Goal: Task Accomplishment & Management: Use online tool/utility

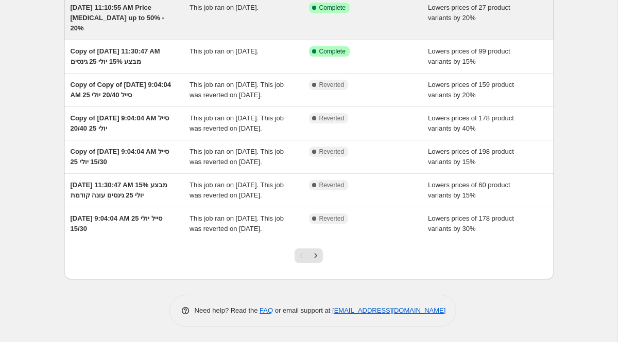
scroll to position [239, 0]
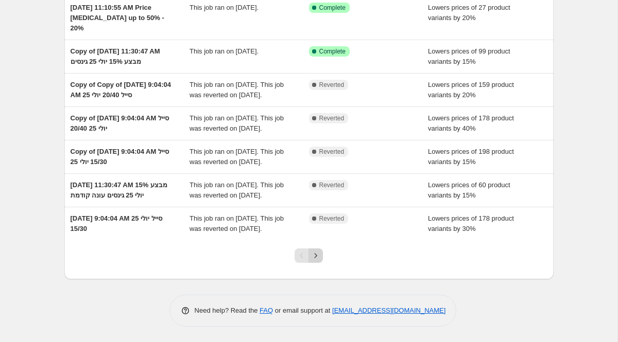
click at [318, 256] on icon "Next" at bounding box center [315, 256] width 10 height 10
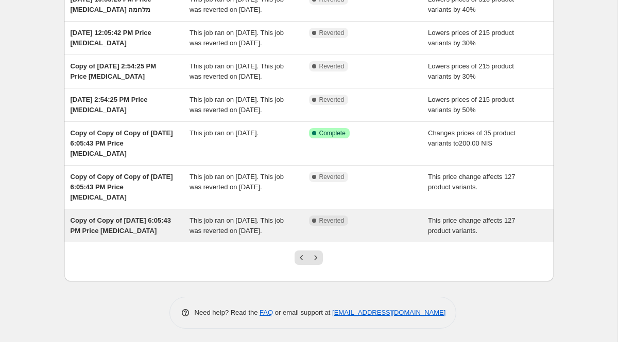
scroll to position [214, 0]
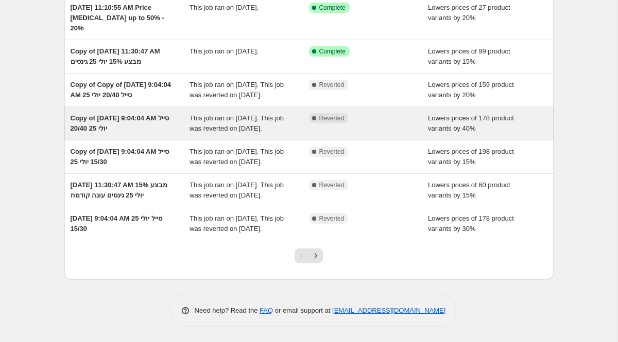
scroll to position [219, 0]
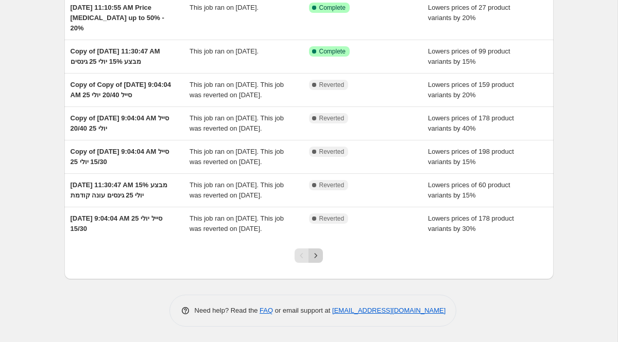
click at [318, 261] on icon "Next" at bounding box center [315, 256] width 10 height 10
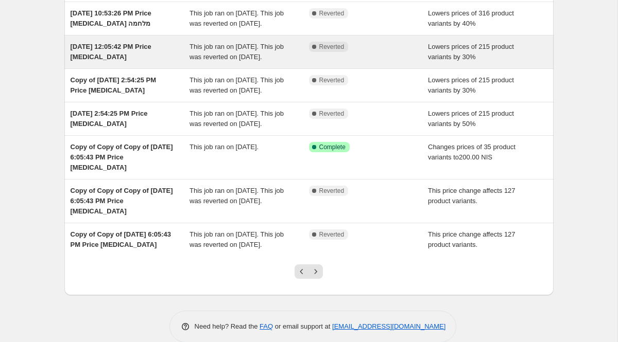
scroll to position [203, 0]
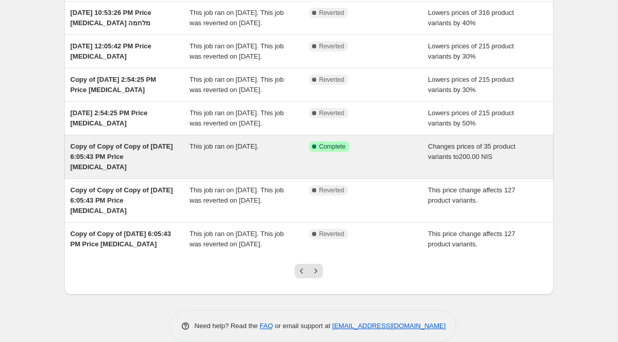
click at [173, 172] on div "Copy of Copy of Copy of [DATE] 6:05:43 PM Price [MEDICAL_DATA]" at bounding box center [130, 157] width 119 height 31
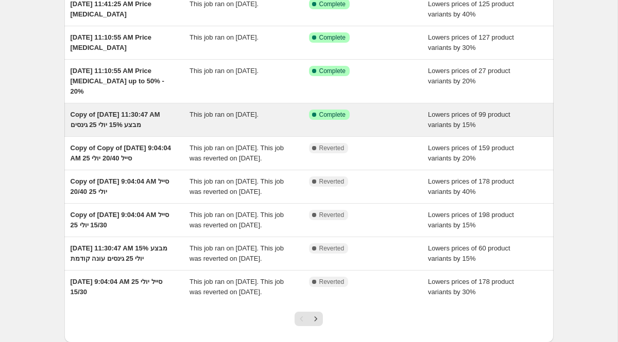
scroll to position [239, 0]
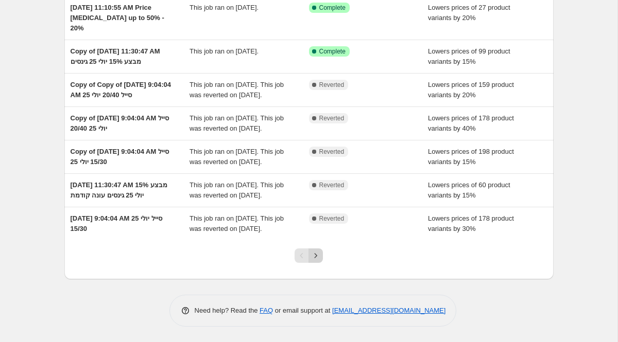
click at [319, 257] on icon "Next" at bounding box center [315, 256] width 10 height 10
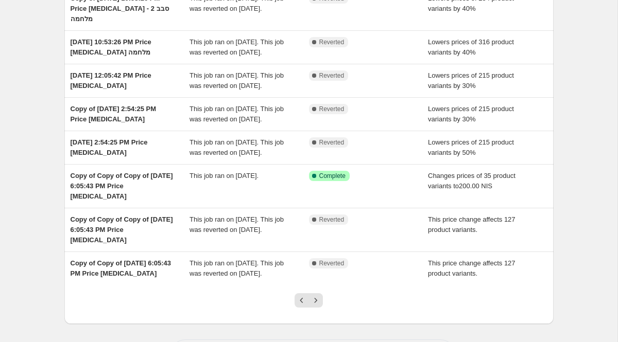
scroll to position [281, 0]
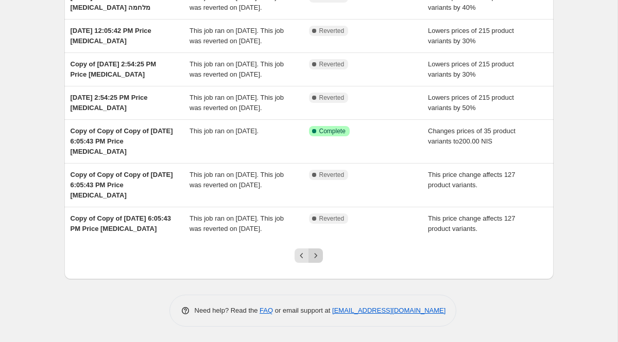
click at [315, 259] on icon "Next" at bounding box center [315, 256] width 10 height 10
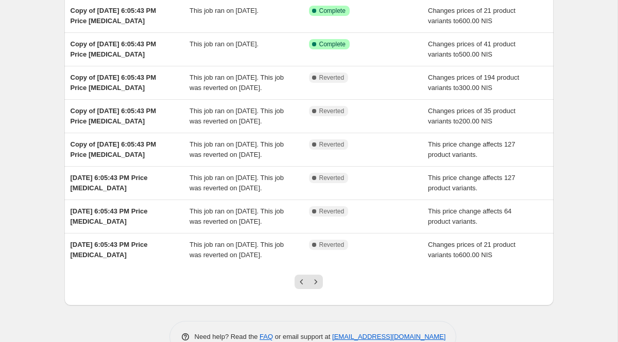
scroll to position [260, 0]
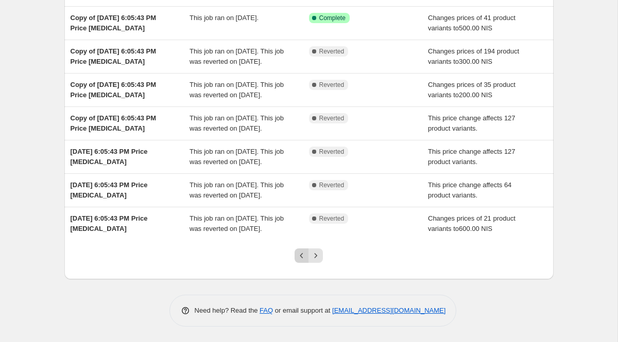
click at [303, 255] on icon "Previous" at bounding box center [302, 256] width 10 height 10
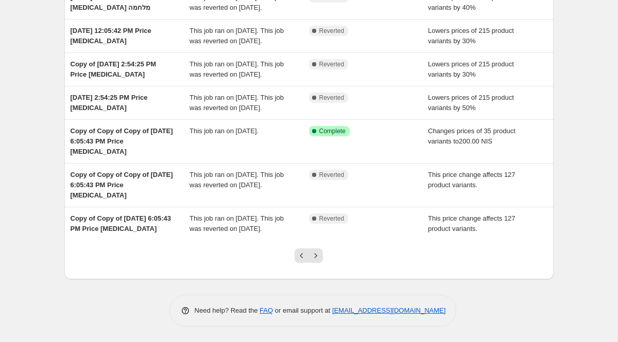
scroll to position [281, 0]
click at [296, 254] on button "Previous" at bounding box center [302, 256] width 14 height 14
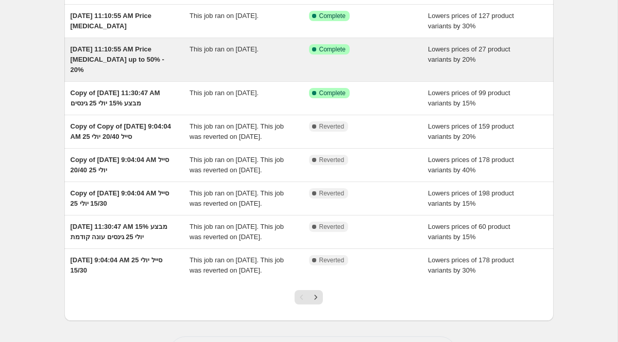
scroll to position [239, 0]
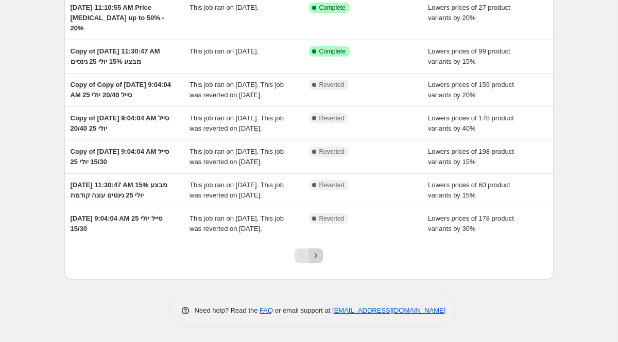
click at [313, 259] on icon "Next" at bounding box center [315, 256] width 10 height 10
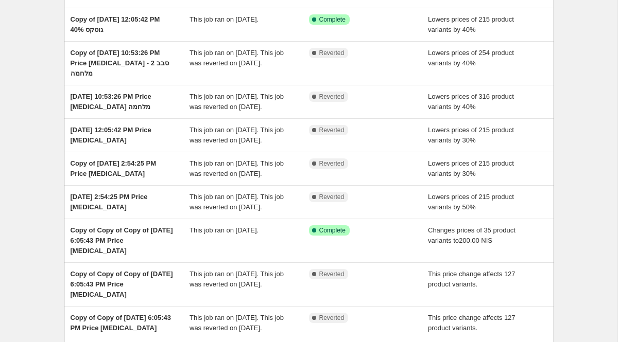
scroll to position [281, 0]
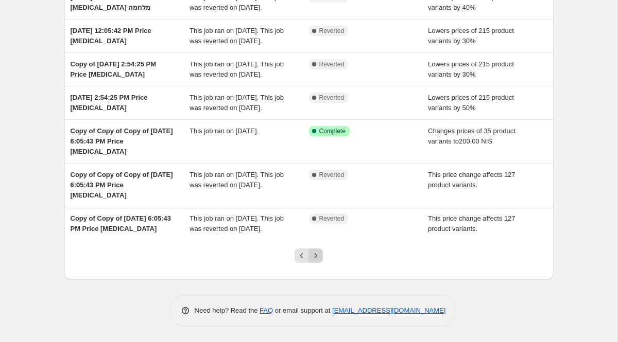
click at [318, 256] on icon "Next" at bounding box center [315, 256] width 10 height 10
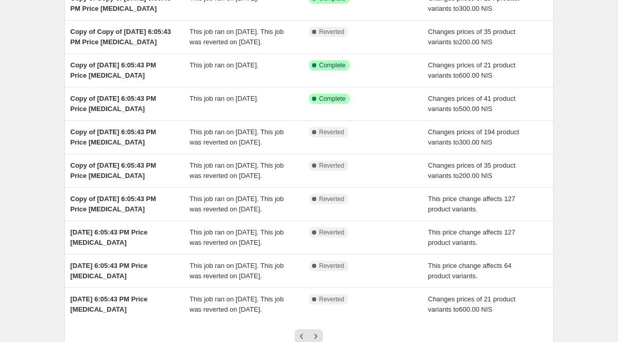
scroll to position [260, 0]
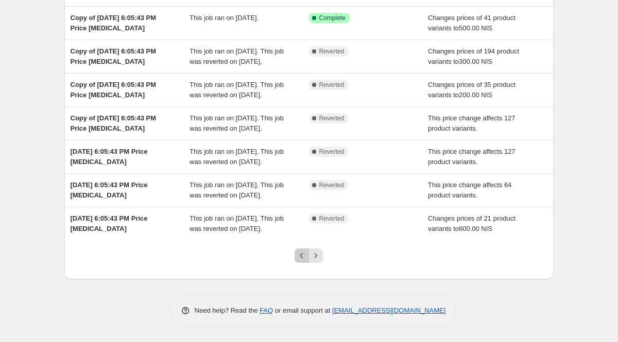
click at [302, 256] on icon "Previous" at bounding box center [302, 256] width 10 height 10
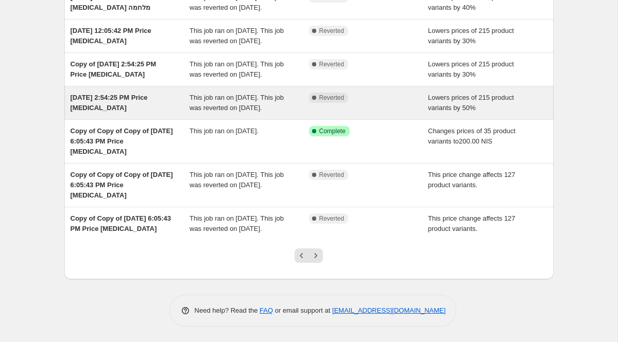
scroll to position [239, 0]
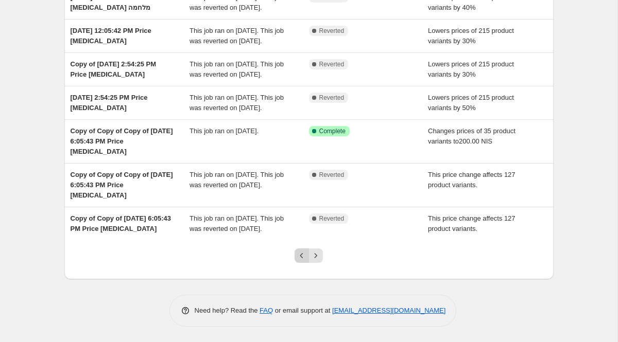
click at [302, 261] on icon "Previous" at bounding box center [302, 256] width 10 height 10
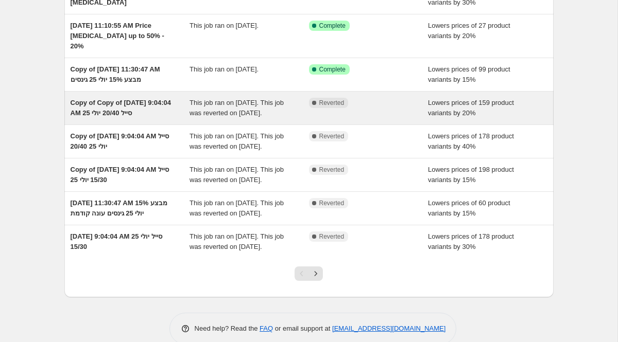
scroll to position [188, 0]
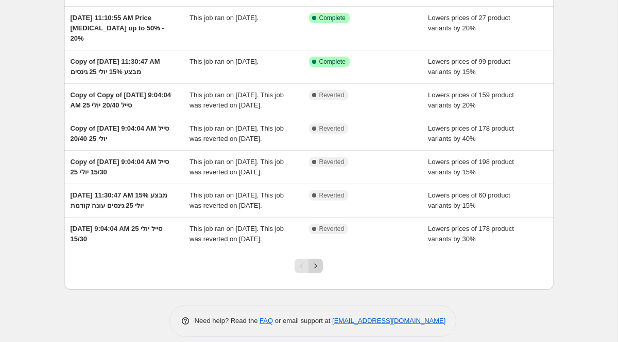
click at [317, 271] on icon "Next" at bounding box center [315, 266] width 10 height 10
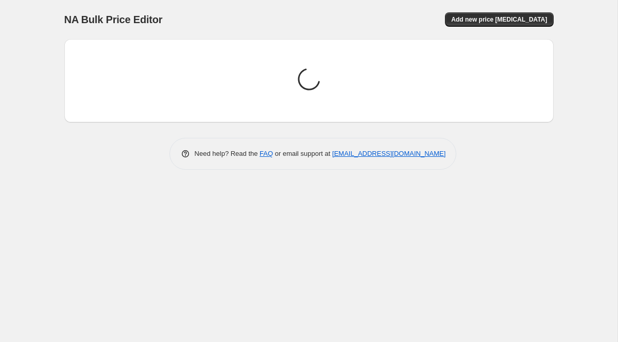
scroll to position [0, 0]
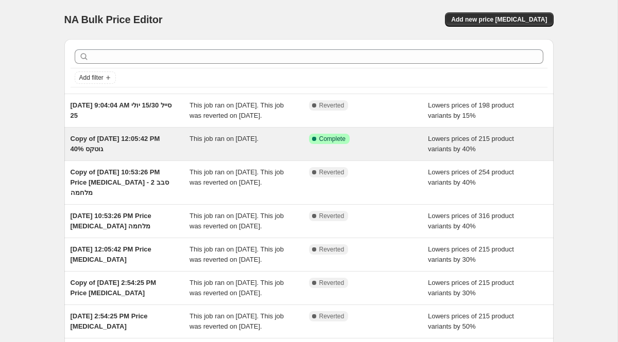
click at [177, 154] on div "Copy of Apr 30, 2025, 12:05:42 PM גוטקס 40%" at bounding box center [130, 144] width 119 height 21
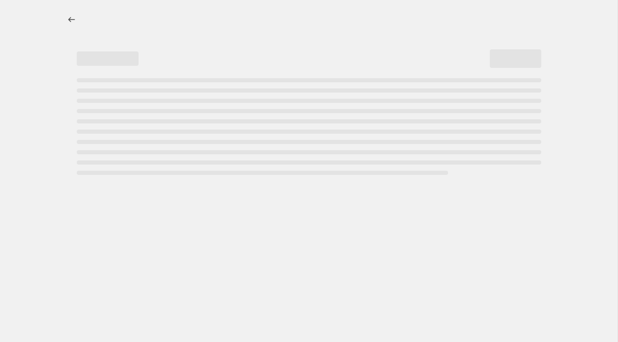
select select "percentage"
select select "collection"
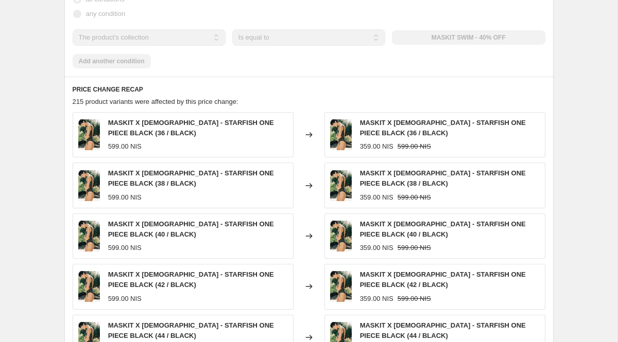
scroll to position [767, 0]
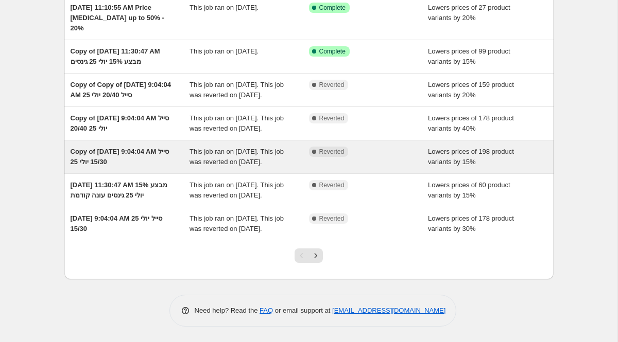
scroll to position [206, 0]
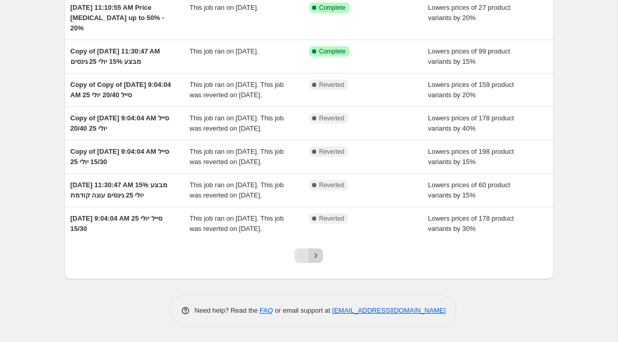
click at [317, 261] on icon "Next" at bounding box center [315, 256] width 10 height 10
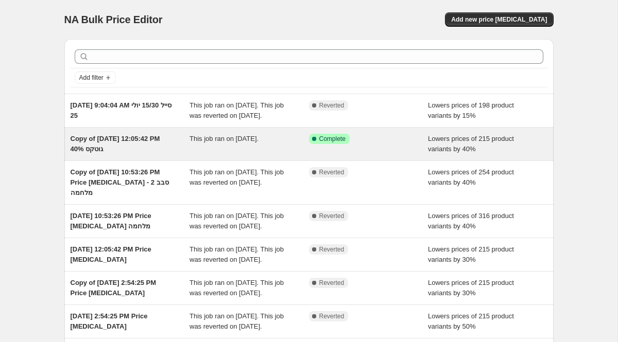
click at [219, 154] on div "This job ran on June 22, 2025." at bounding box center [248, 144] width 119 height 21
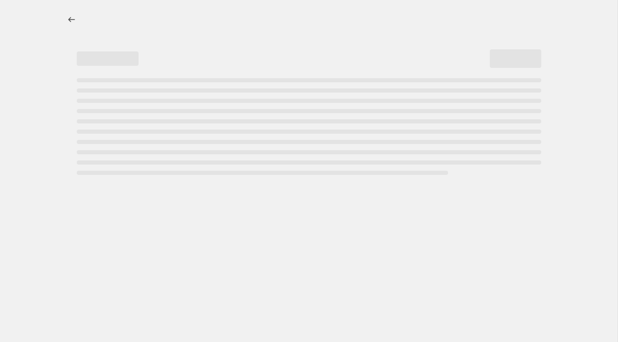
select select "percentage"
select select "collection"
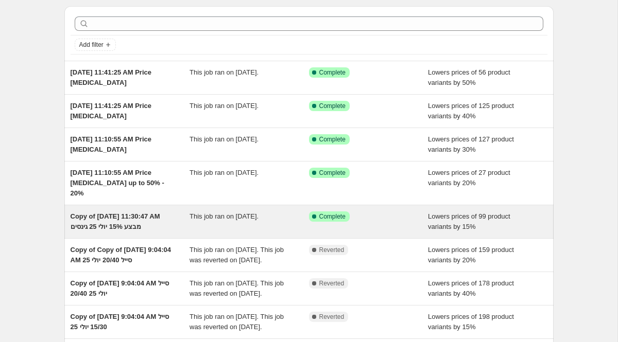
scroll to position [33, 0]
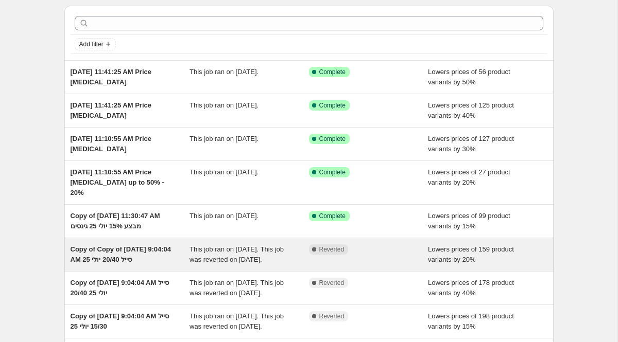
click at [163, 252] on span "Copy of Copy of [DATE] 9:04:04 AM סייל 20/40 יולי 25" at bounding box center [121, 255] width 101 height 18
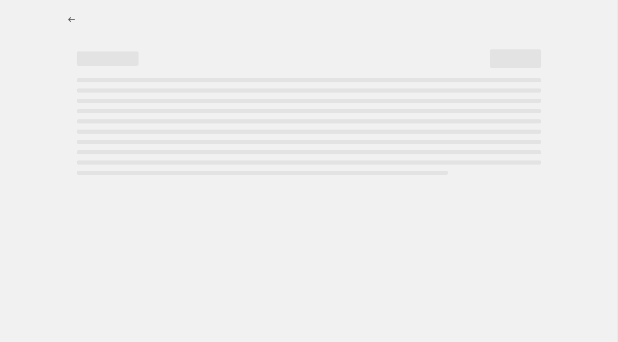
select select "percentage"
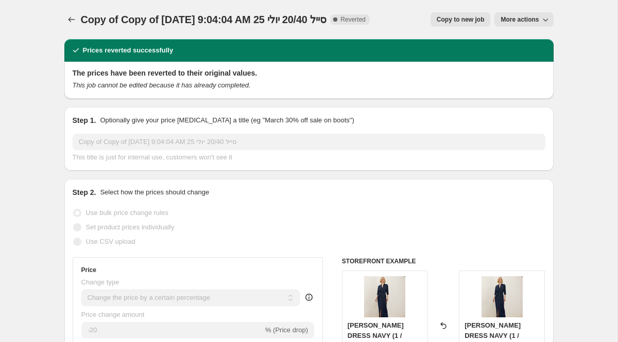
click at [543, 19] on icon "button" at bounding box center [545, 19] width 10 height 10
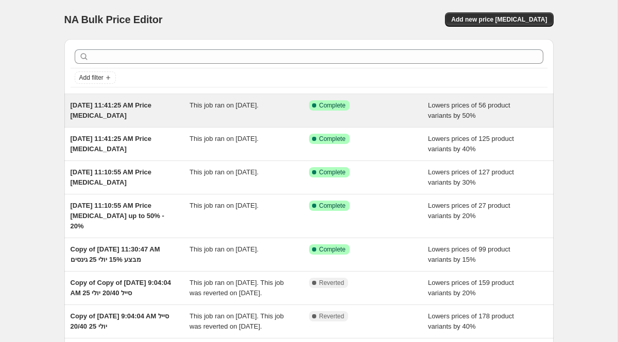
click at [189, 121] on div "Jul 27, 2025, 11:41:25 AM Price change job This job ran on July 27, 2025. Succe…" at bounding box center [308, 110] width 489 height 33
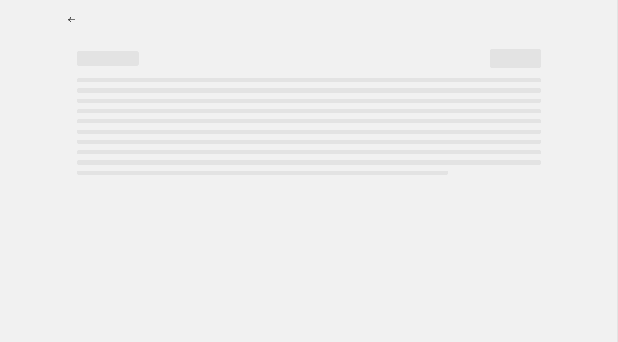
select select "percentage"
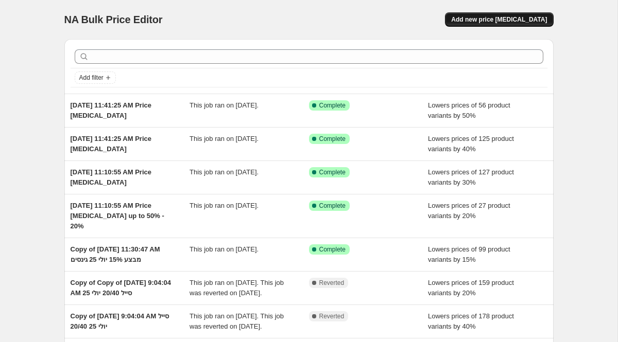
click at [486, 17] on span "Add new price [MEDICAL_DATA]" at bounding box center [499, 19] width 96 height 8
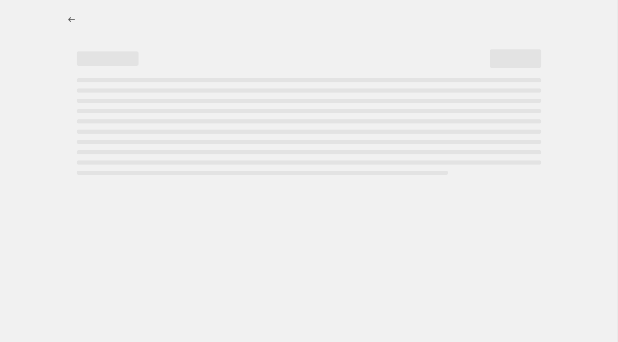
select select "percentage"
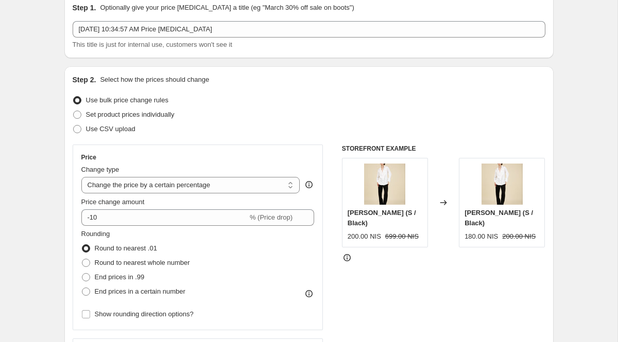
scroll to position [53, 0]
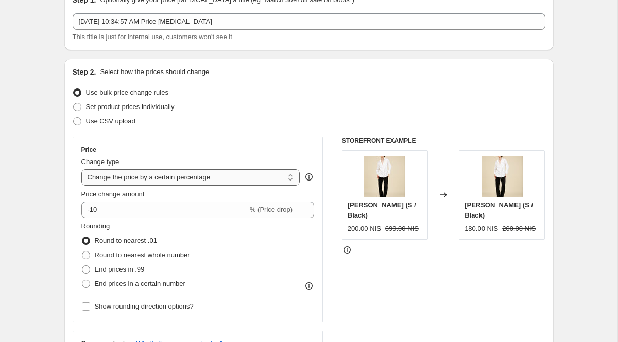
click at [148, 180] on select "Change the price to a certain amount Change the price by a certain amount Chang…" at bounding box center [190, 177] width 219 height 16
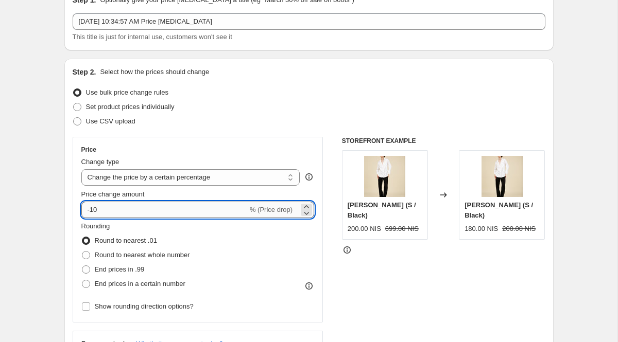
click at [141, 212] on input "-10" at bounding box center [164, 210] width 166 height 16
type input "-1"
type input "-50"
click at [88, 254] on span at bounding box center [86, 255] width 8 height 8
click at [82, 252] on input "Round to nearest whole number" at bounding box center [82, 251] width 1 height 1
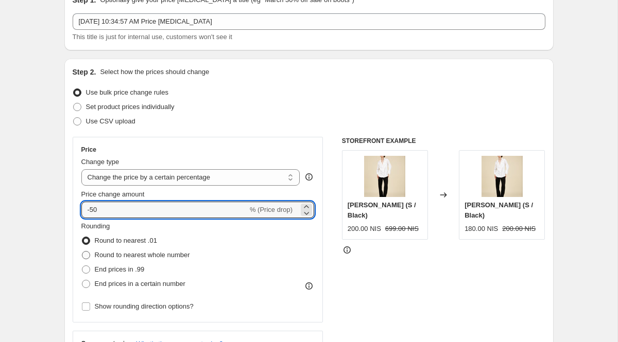
radio input "true"
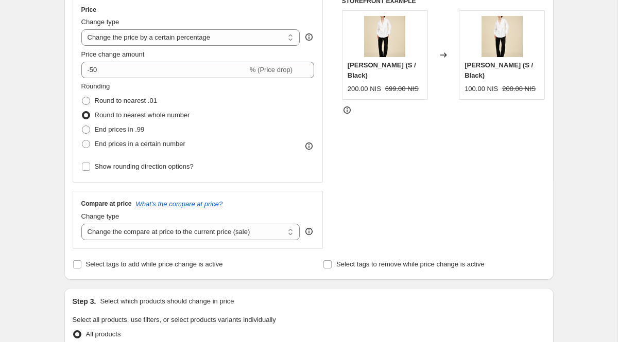
scroll to position [196, 0]
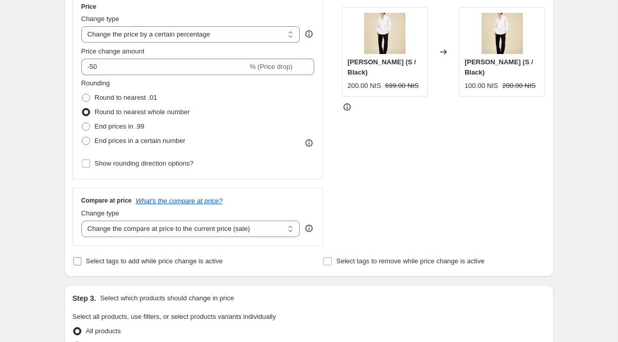
click at [79, 261] on input "Select tags to add while price change is active" at bounding box center [77, 261] width 8 height 8
checkbox input "true"
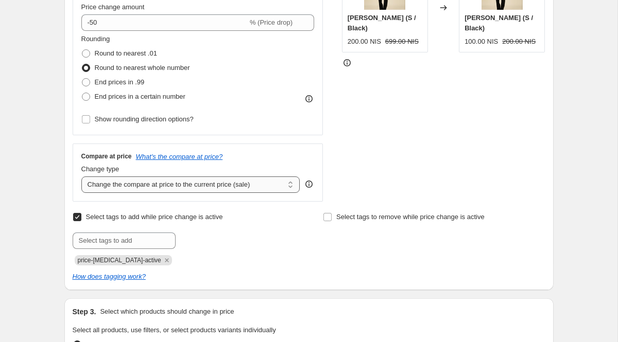
scroll to position [240, 0]
click at [151, 236] on input "text" at bounding box center [124, 240] width 103 height 16
type input "test"
click at [201, 245] on button "Add test" at bounding box center [196, 239] width 37 height 14
click at [165, 259] on icon "Remove price-change-job-active" at bounding box center [167, 260] width 4 height 4
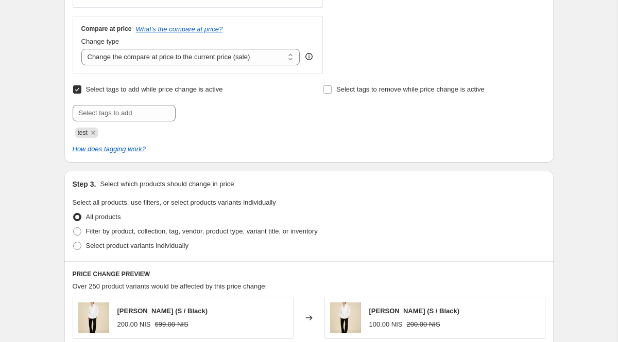
scroll to position [371, 0]
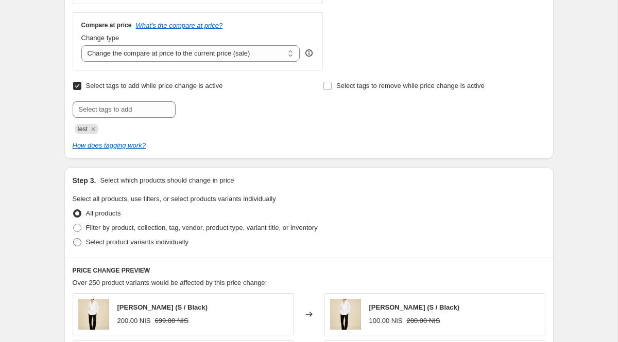
click at [81, 242] on span at bounding box center [77, 242] width 9 height 9
click at [74, 239] on input "Select product variants individually" at bounding box center [73, 238] width 1 height 1
radio input "true"
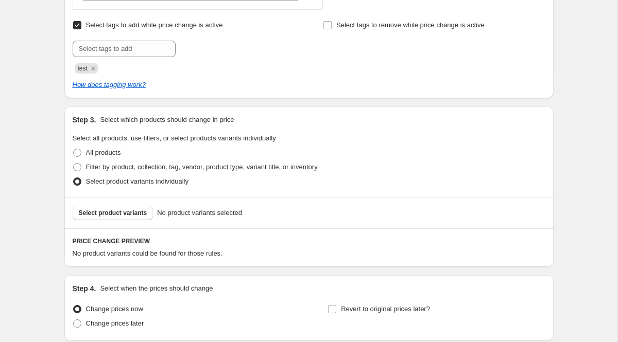
scroll to position [439, 0]
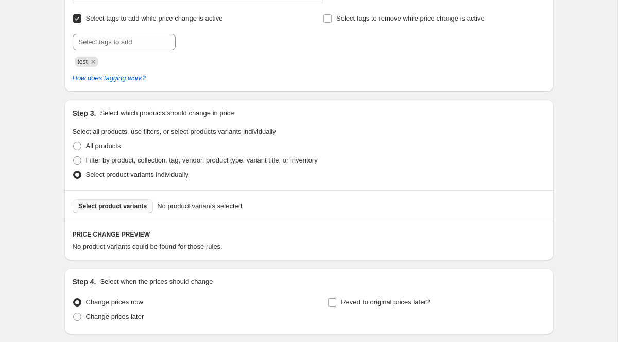
click at [120, 212] on button "Select product variants" at bounding box center [113, 206] width 81 height 14
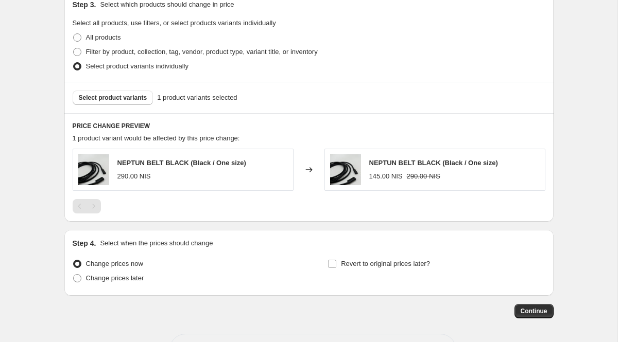
scroll to position [586, 0]
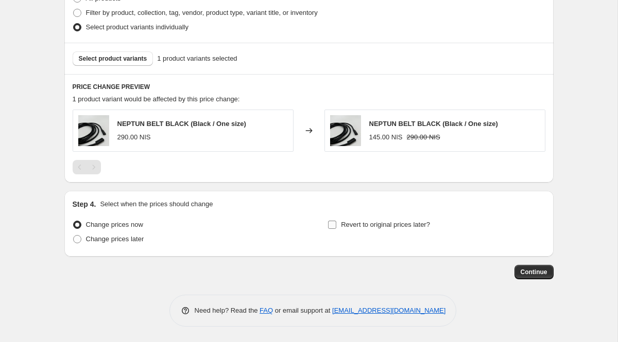
click at [336, 227] on input "Revert to original prices later?" at bounding box center [332, 225] width 8 height 8
checkbox input "true"
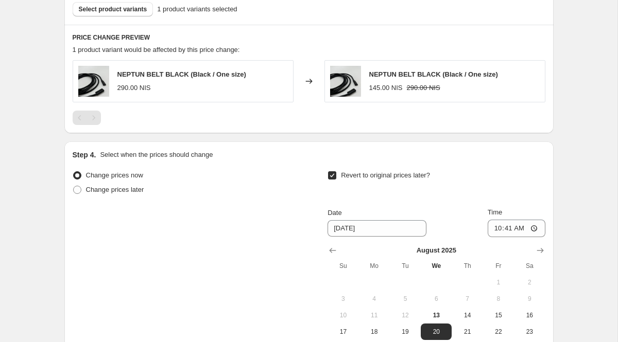
scroll to position [638, 0]
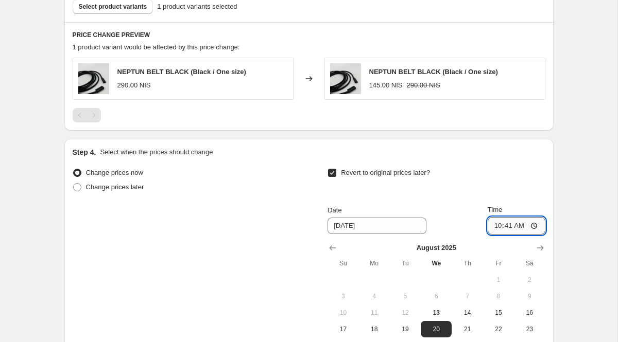
click at [519, 226] on input "10:41" at bounding box center [517, 226] width 58 height 18
click at [534, 224] on input "10:41" at bounding box center [517, 226] width 58 height 18
type input "11:00"
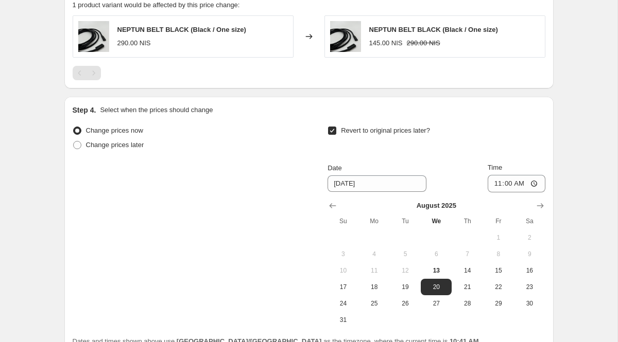
scroll to position [682, 0]
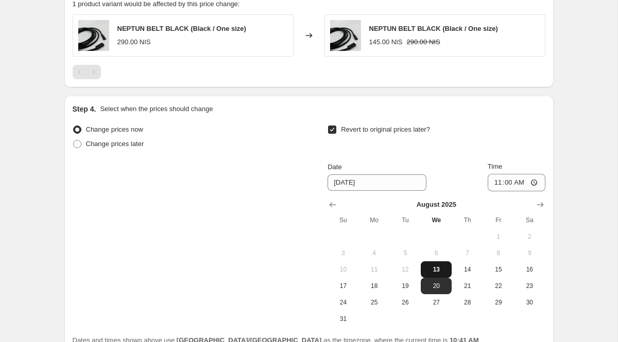
click at [438, 271] on span "13" at bounding box center [436, 270] width 23 height 8
type input "[DATE]"
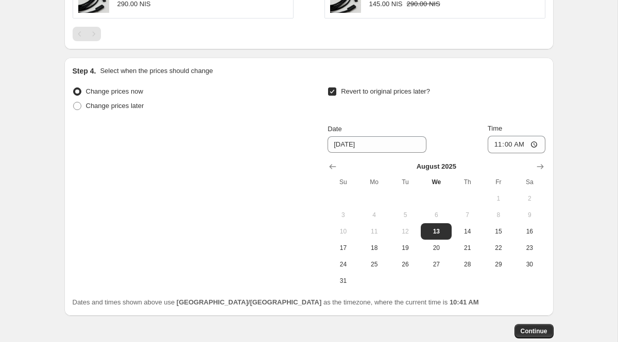
scroll to position [779, 0]
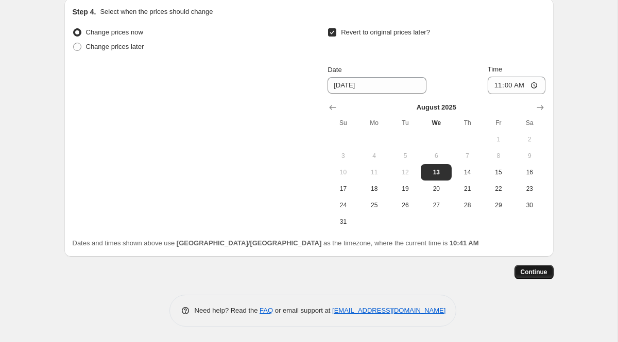
click at [535, 274] on span "Continue" at bounding box center [534, 272] width 27 height 8
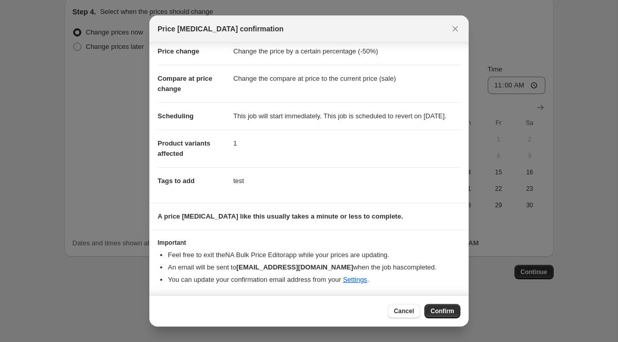
scroll to position [33, 0]
click at [441, 309] on span "Confirm" at bounding box center [442, 311] width 24 height 8
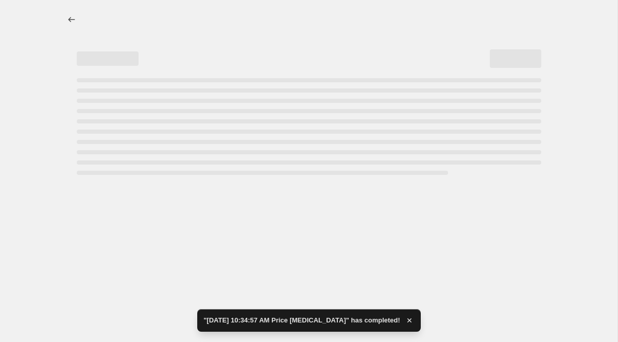
select select "percentage"
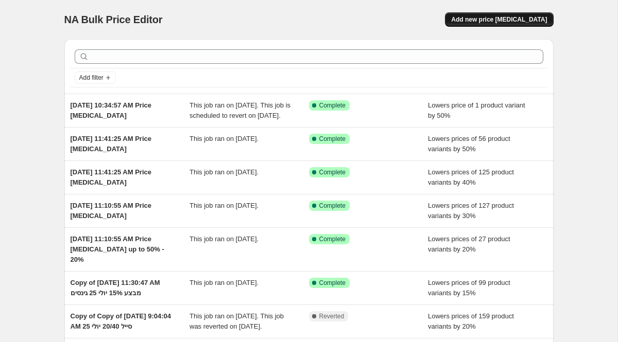
click at [501, 21] on span "Add new price [MEDICAL_DATA]" at bounding box center [499, 19] width 96 height 8
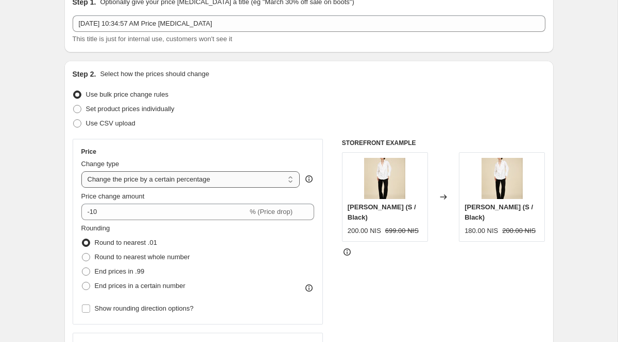
scroll to position [51, 0]
click at [251, 176] on select "Change the price to a certain amount Change the price by a certain amount Chang…" at bounding box center [190, 179] width 219 height 16
select select "by"
type input "-10.00"
click at [179, 182] on select "Change the price to a certain amount Change the price by a certain amount Chang…" at bounding box center [190, 179] width 219 height 16
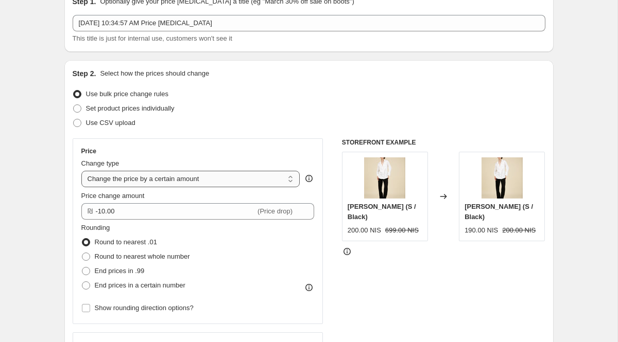
select select "to"
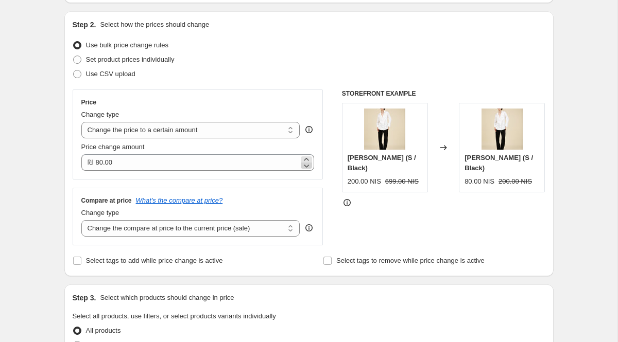
scroll to position [101, 0]
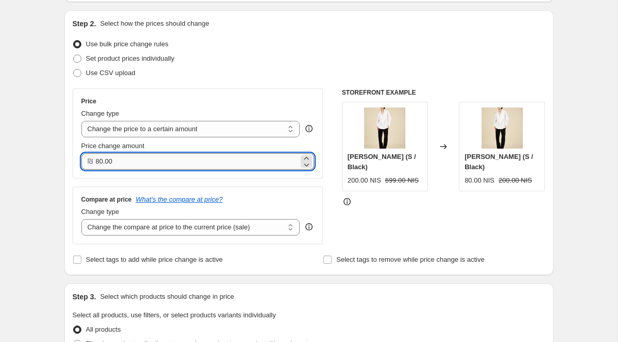
click at [123, 164] on input "80.00" at bounding box center [197, 161] width 203 height 16
type input "8"
type input "200.00"
click at [165, 231] on select "Change the compare at price to the current price (sale) Change the compare at p…" at bounding box center [190, 227] width 219 height 16
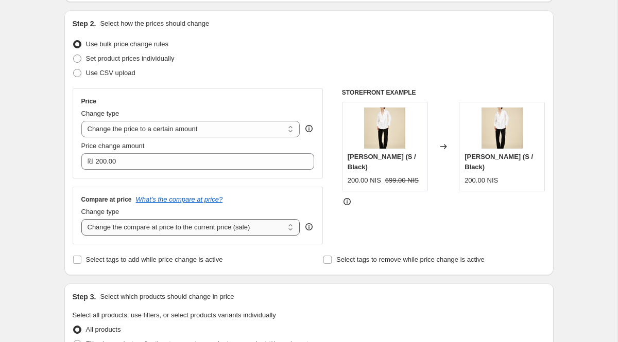
select select "no_change"
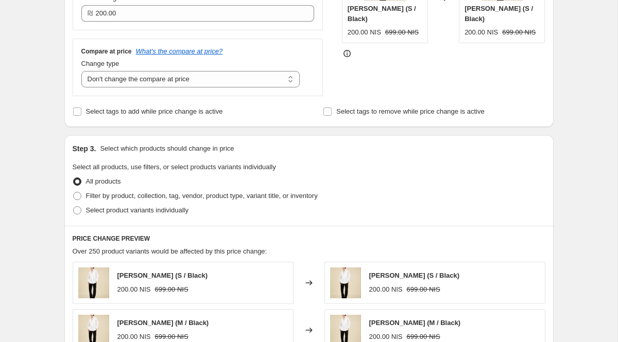
scroll to position [250, 0]
click at [78, 113] on input "Select tags to add while price change is active" at bounding box center [77, 111] width 8 height 8
checkbox input "true"
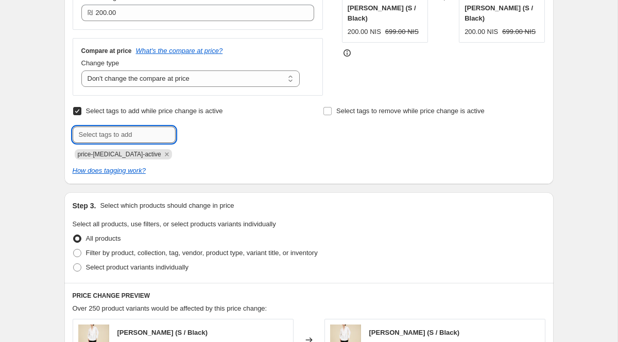
click at [102, 137] on input "text" at bounding box center [124, 135] width 103 height 16
type input "test 2"
click at [197, 140] on button "Add test 2" at bounding box center [199, 134] width 42 height 14
click at [162, 156] on icon "Remove price-change-job-active" at bounding box center [166, 154] width 9 height 9
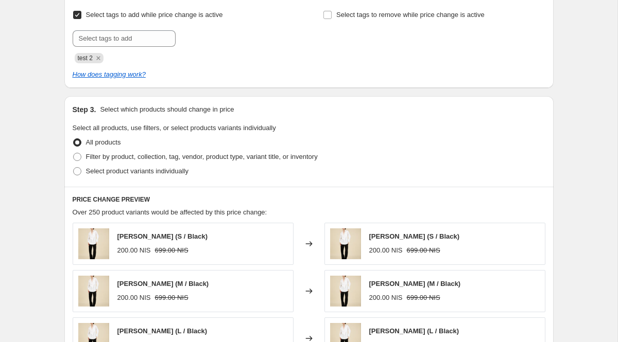
scroll to position [347, 0]
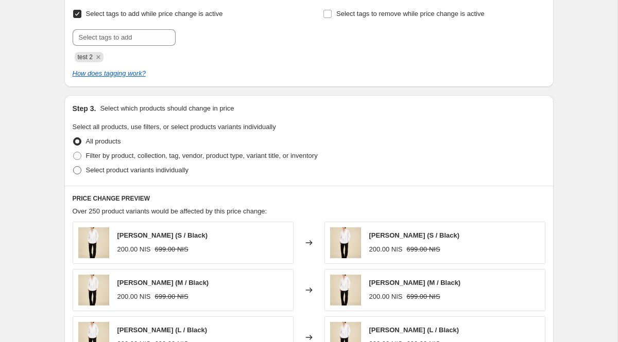
click at [77, 170] on span at bounding box center [77, 170] width 8 height 8
click at [74, 167] on input "Select product variants individually" at bounding box center [73, 166] width 1 height 1
radio input "true"
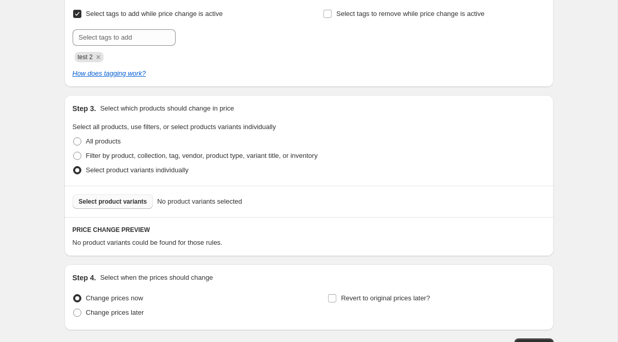
click at [110, 201] on span "Select product variants" at bounding box center [113, 202] width 68 height 8
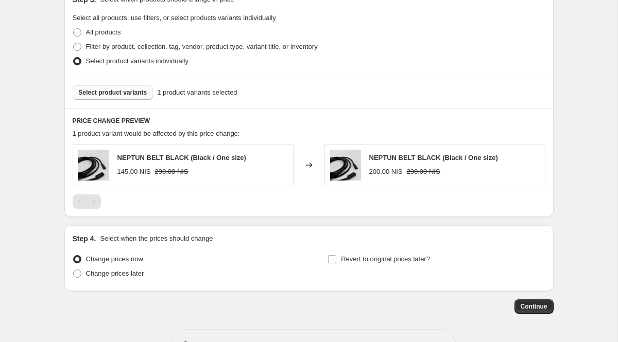
scroll to position [457, 0]
click at [78, 273] on span at bounding box center [77, 273] width 8 height 8
click at [74, 269] on input "Change prices later" at bounding box center [73, 269] width 1 height 1
radio input "true"
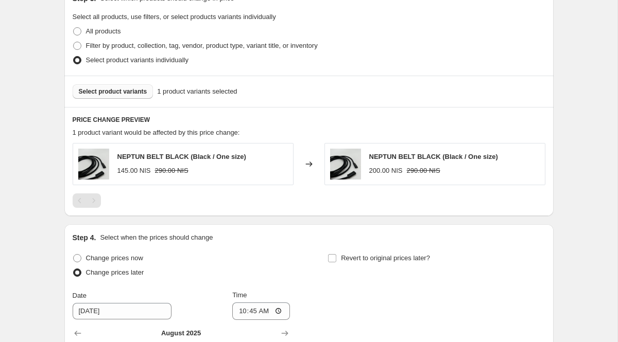
scroll to position [517, 0]
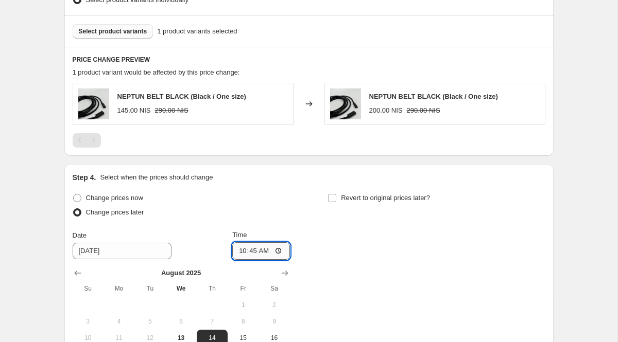
click at [257, 254] on input "10:45" at bounding box center [261, 252] width 58 height 18
click at [276, 254] on input "10:45" at bounding box center [261, 252] width 58 height 18
type input "10:50"
click at [317, 243] on div "Change prices now Change prices later Date 8/14/2025 Time 10:50 August 2025 Su …" at bounding box center [309, 293] width 473 height 205
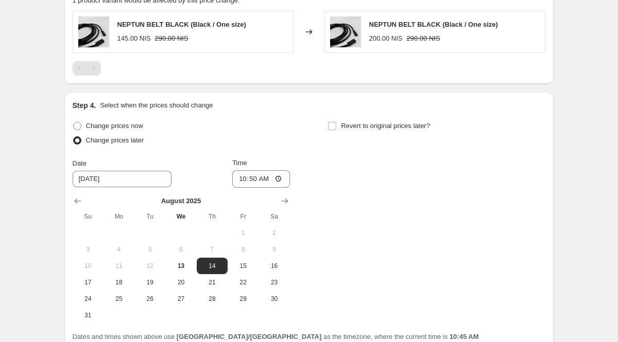
scroll to position [590, 0]
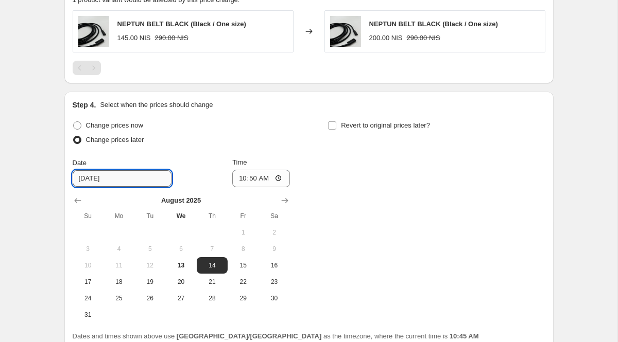
click at [129, 179] on input "[DATE]" at bounding box center [122, 178] width 99 height 16
click at [277, 178] on input "10:50" at bounding box center [261, 179] width 58 height 18
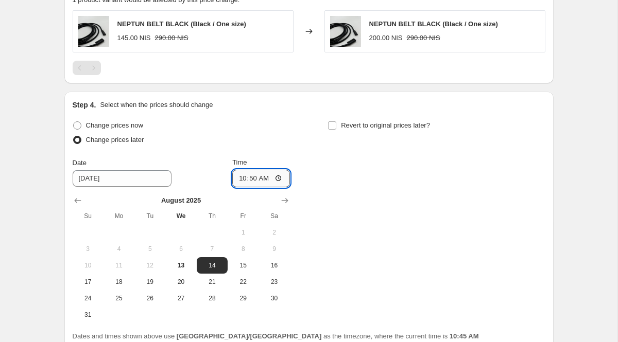
click at [277, 178] on input "10:50" at bounding box center [261, 179] width 58 height 18
click at [178, 264] on span "13" at bounding box center [180, 266] width 23 height 8
type input "[DATE]"
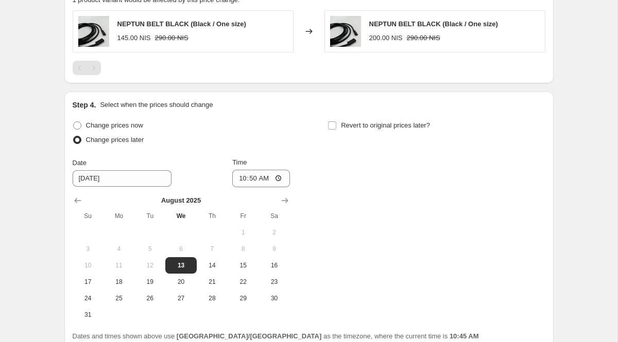
click at [301, 262] on div "Change prices now Change prices later Date 8/13/2025 Time 10:50 August 2025 Su …" at bounding box center [309, 220] width 473 height 205
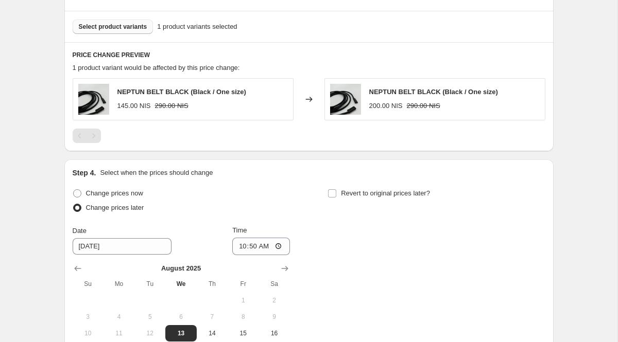
scroll to position [520, 0]
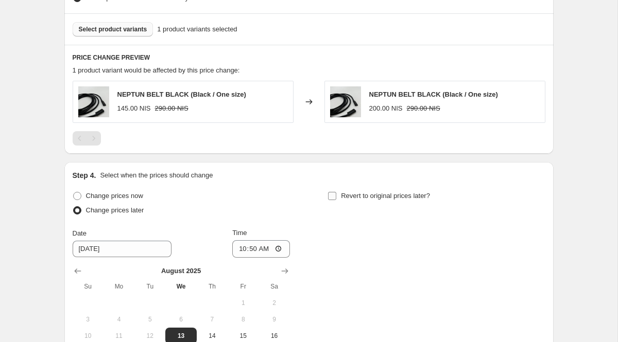
click at [333, 196] on input "Revert to original prices later?" at bounding box center [332, 196] width 8 height 8
checkbox input "true"
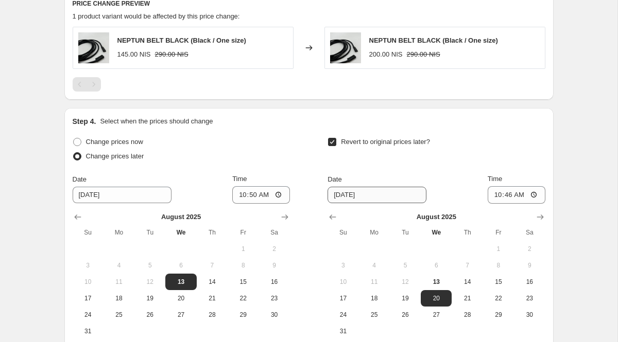
scroll to position [580, 0]
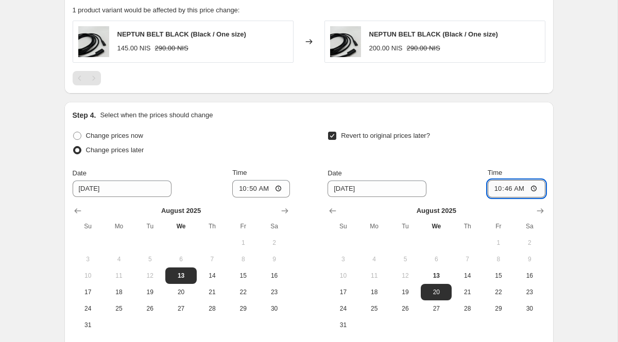
click at [534, 188] on input "10:46" at bounding box center [517, 189] width 58 height 18
type input "11:05"
click at [534, 154] on div "Revert to original prices later?" at bounding box center [435, 144] width 217 height 31
click at [437, 275] on span "13" at bounding box center [436, 276] width 23 height 8
type input "[DATE]"
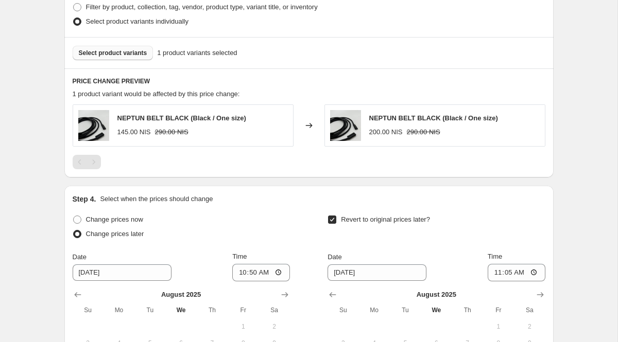
scroll to position [683, 0]
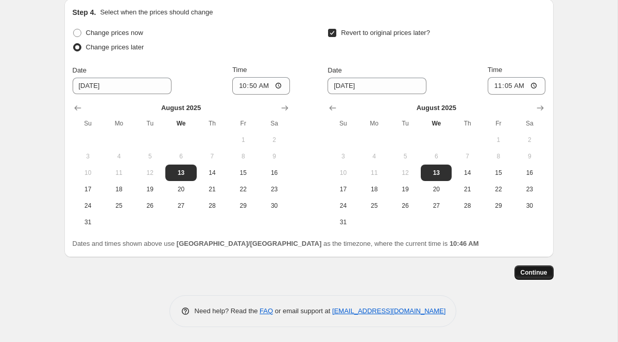
click at [534, 275] on span "Continue" at bounding box center [534, 273] width 27 height 8
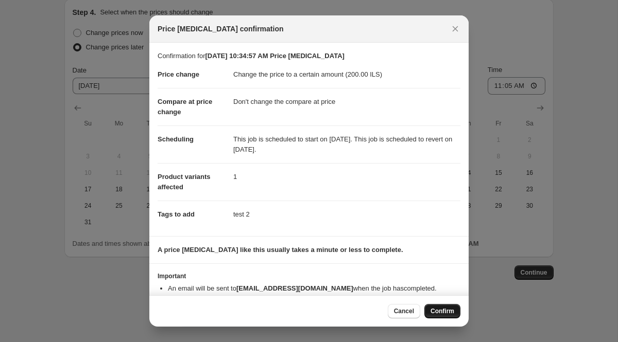
click at [440, 315] on span "Confirm" at bounding box center [442, 311] width 24 height 8
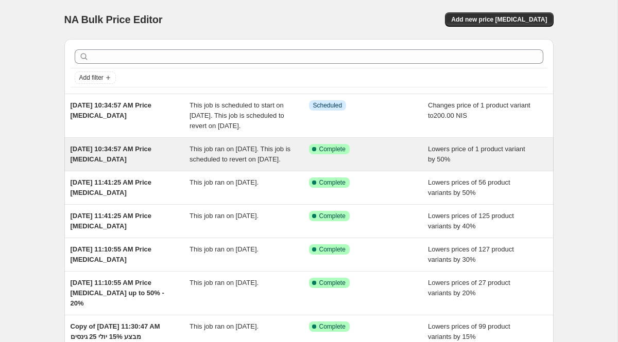
click at [172, 165] on div "[DATE] 10:34:57 AM Price [MEDICAL_DATA]" at bounding box center [130, 154] width 119 height 21
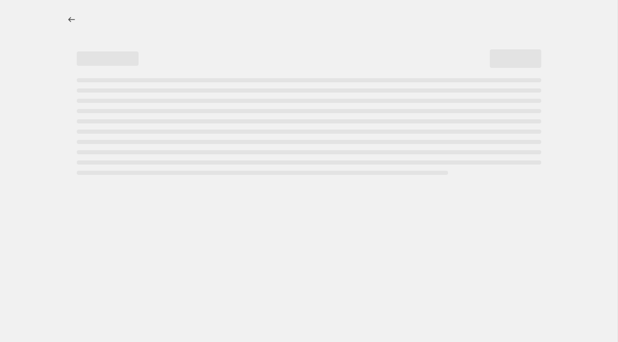
select select "percentage"
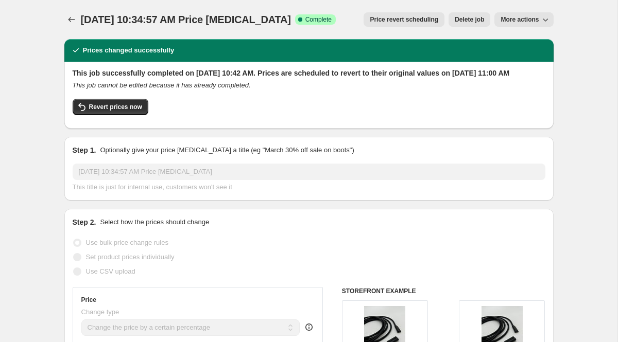
click at [350, 228] on div "Step 2. Select how the prices should change" at bounding box center [309, 222] width 473 height 10
click at [412, 21] on span "Price revert scheduling" at bounding box center [404, 19] width 68 height 8
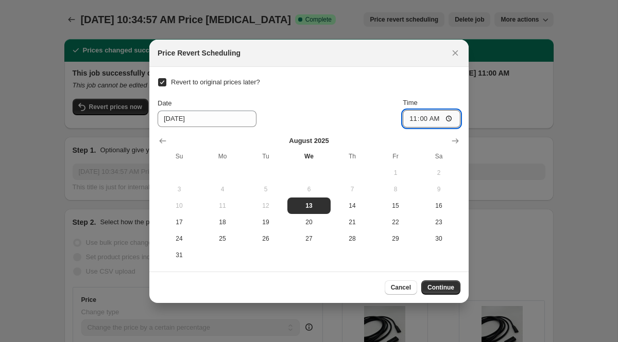
click at [440, 115] on input "11:00" at bounding box center [432, 119] width 58 height 18
click at [447, 117] on input "11:00" at bounding box center [432, 119] width 58 height 18
type input "10:49"
click at [444, 288] on span "Continue" at bounding box center [440, 288] width 27 height 8
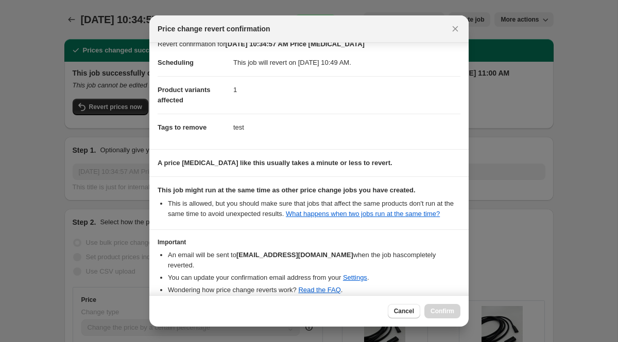
scroll to position [64, 0]
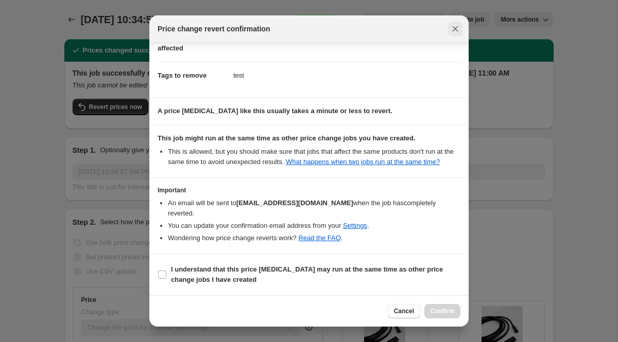
click at [456, 36] on button "Close" at bounding box center [455, 29] width 14 height 14
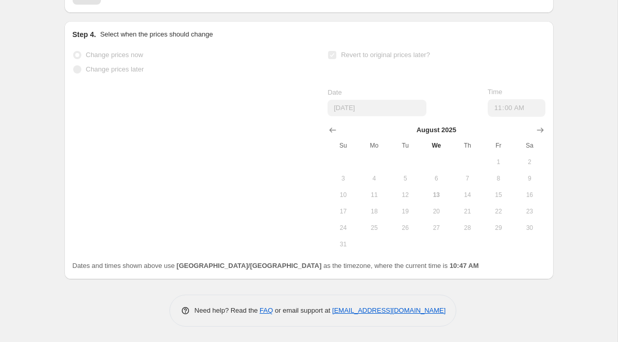
scroll to position [0, 0]
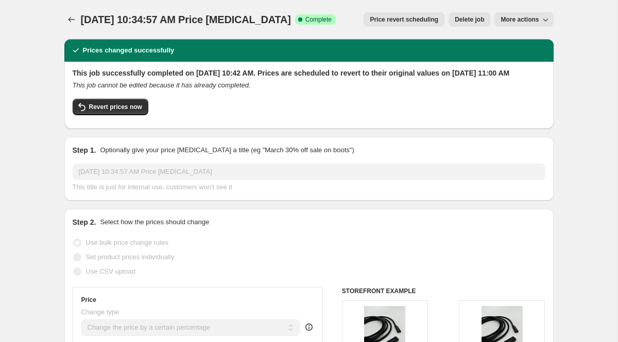
click at [403, 18] on span "Price revert scheduling" at bounding box center [404, 19] width 68 height 8
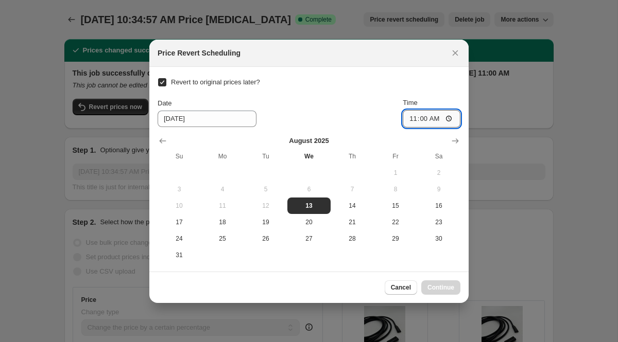
click at [430, 123] on input "11:00" at bounding box center [432, 119] width 58 height 18
click at [449, 117] on input "11:00" at bounding box center [432, 119] width 58 height 18
type input "10:49"
click at [325, 212] on button "13" at bounding box center [308, 206] width 43 height 16
click at [443, 288] on span "Continue" at bounding box center [440, 288] width 27 height 8
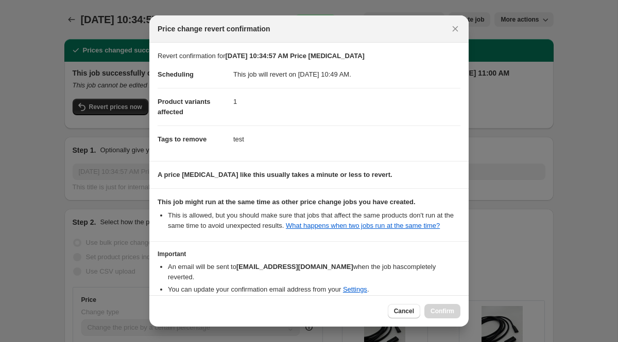
scroll to position [64, 0]
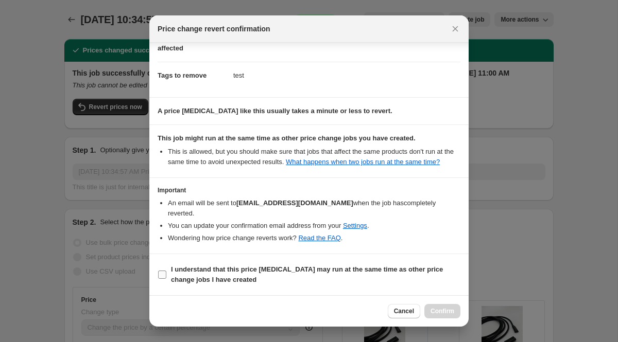
click at [163, 273] on input "I understand that this price [MEDICAL_DATA] may run at the same time as other p…" at bounding box center [162, 275] width 8 height 8
checkbox input "true"
click at [449, 309] on span "Confirm" at bounding box center [442, 311] width 24 height 8
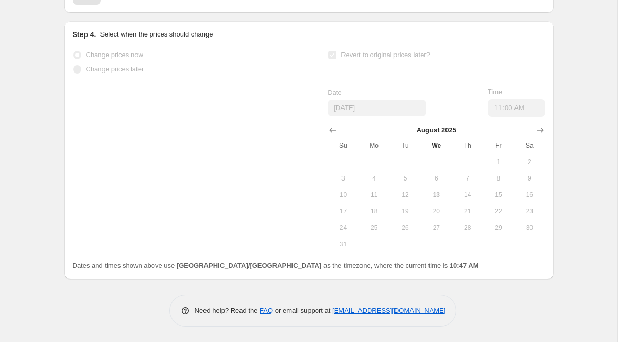
scroll to position [0, 0]
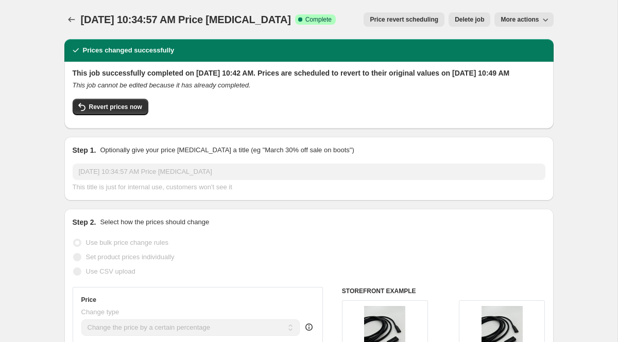
click at [422, 24] on button "Price revert scheduling" at bounding box center [404, 19] width 81 height 14
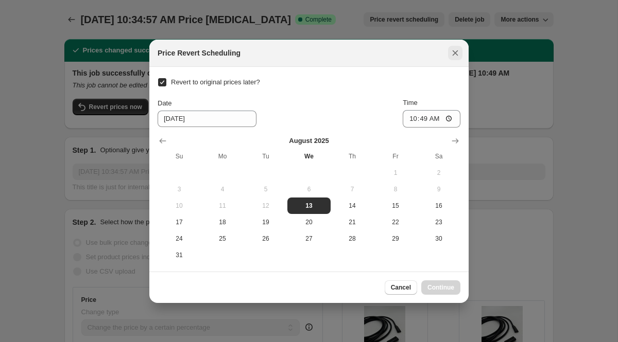
click at [457, 55] on icon "Close" at bounding box center [456, 53] width 6 height 6
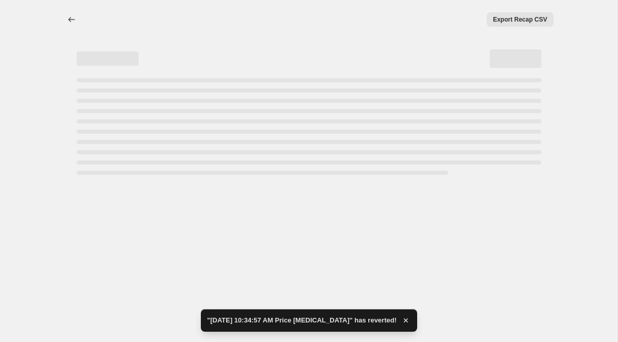
select select "percentage"
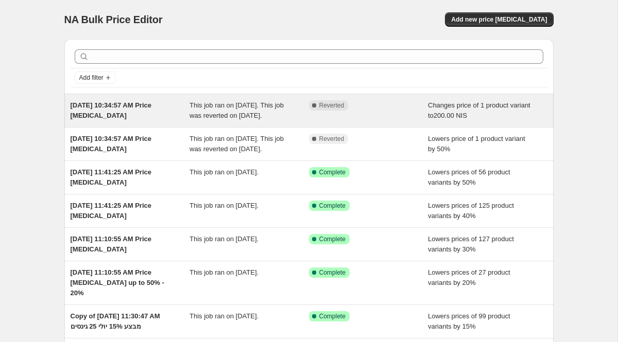
click at [167, 121] on div "[DATE] 10:34:57 AM Price [MEDICAL_DATA]" at bounding box center [130, 110] width 119 height 21
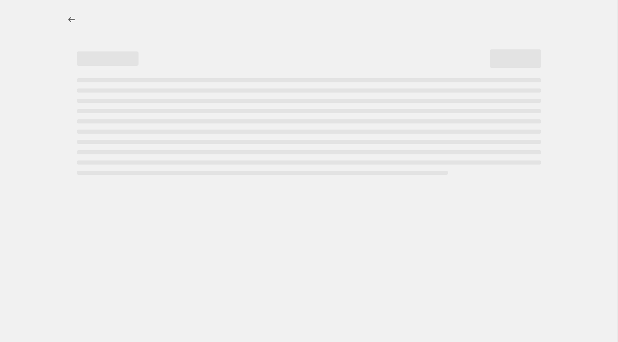
select select "no_change"
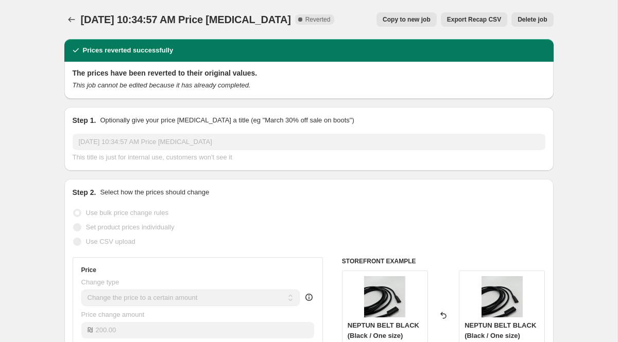
click at [408, 20] on span "Copy to new job" at bounding box center [407, 19] width 48 height 8
select select "no_change"
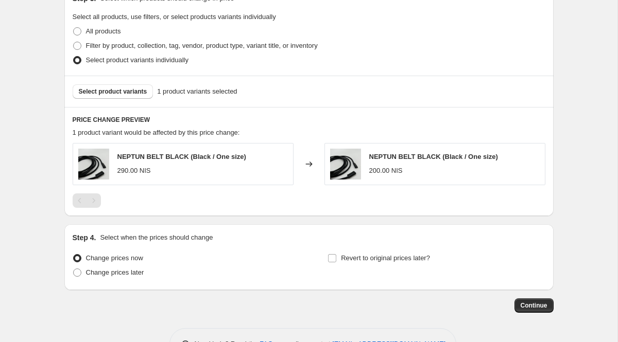
scroll to position [490, 0]
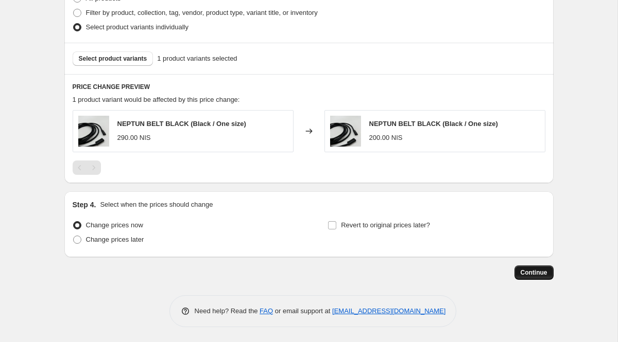
click at [529, 272] on span "Continue" at bounding box center [534, 273] width 27 height 8
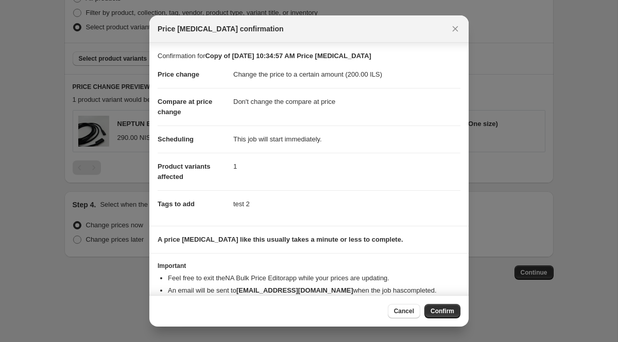
scroll to position [23, 0]
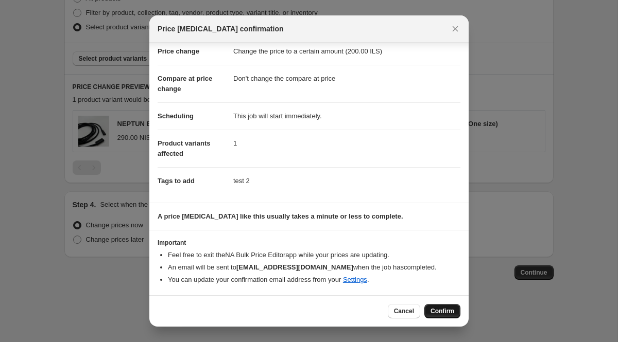
click at [446, 308] on span "Confirm" at bounding box center [442, 311] width 24 height 8
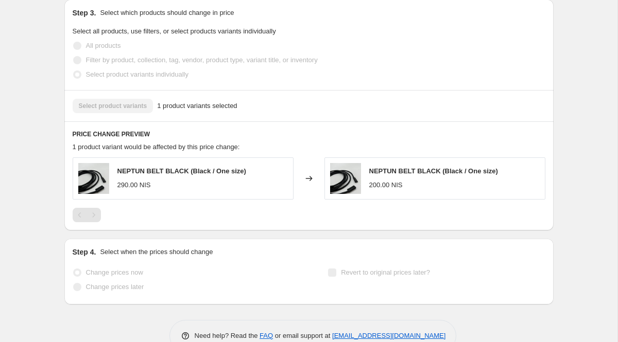
scroll to position [517, 0]
select select "no_change"
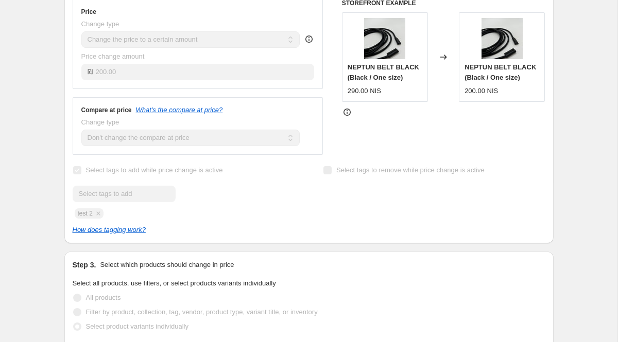
scroll to position [290, 0]
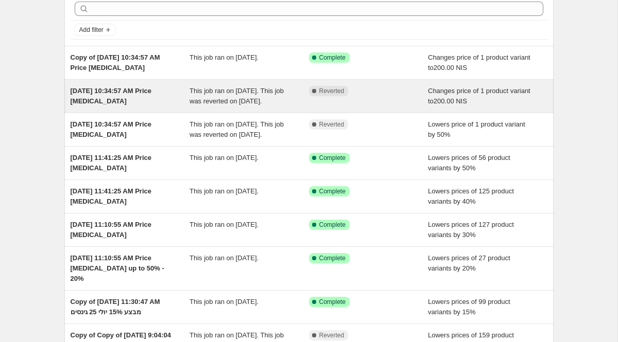
scroll to position [44, 0]
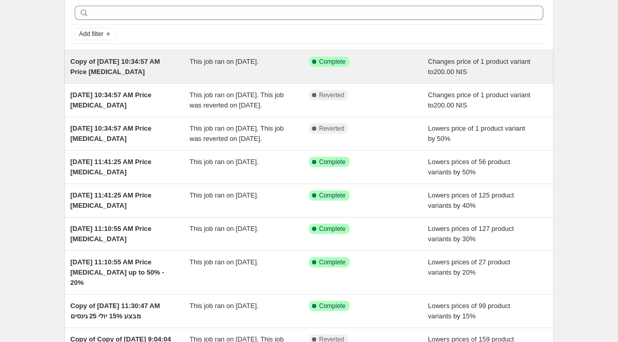
click at [387, 63] on div "Success Complete Complete" at bounding box center [361, 62] width 104 height 10
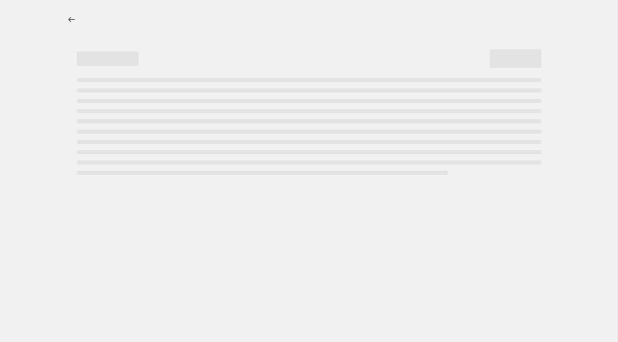
select select "no_change"
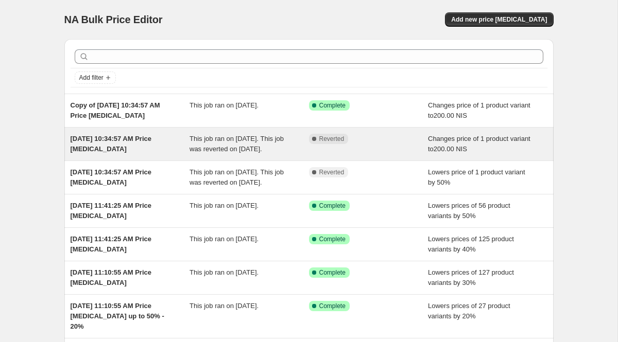
click at [252, 154] on div "This job ran on [DATE]. This job was reverted on [DATE]." at bounding box center [248, 144] width 119 height 21
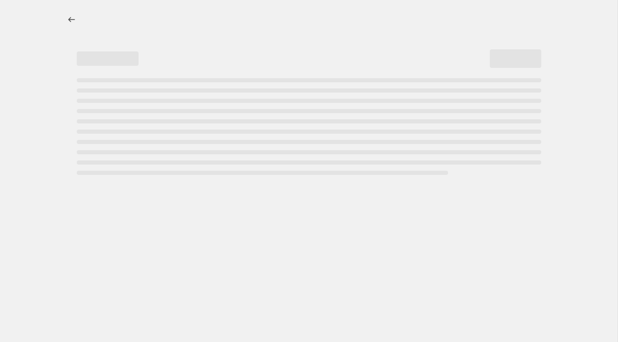
select select "no_change"
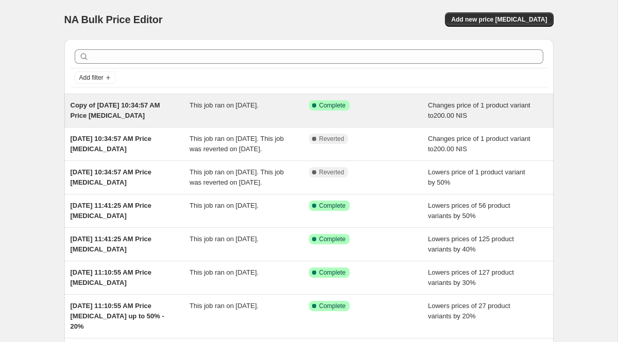
click at [256, 119] on div "This job ran on [DATE]." at bounding box center [248, 110] width 119 height 21
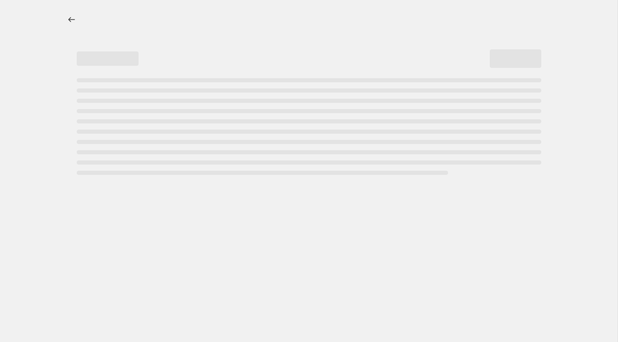
select select "no_change"
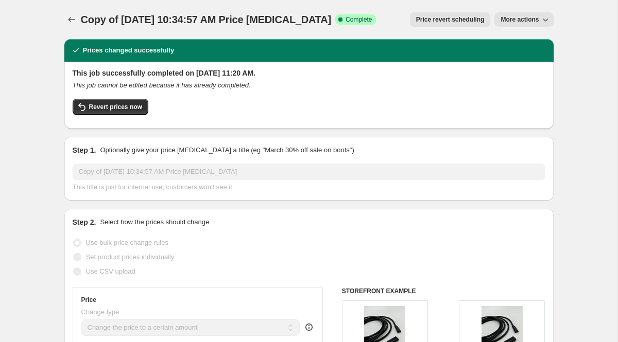
click at [537, 21] on span "More actions" at bounding box center [519, 19] width 38 height 8
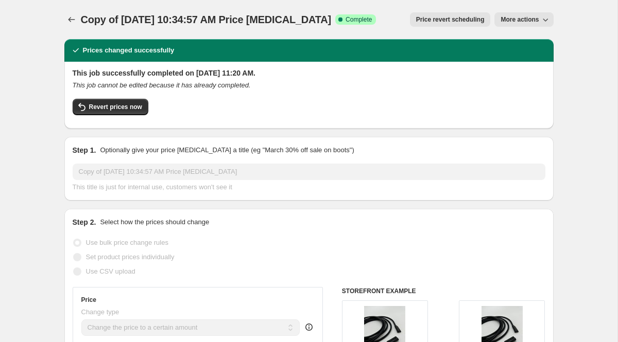
click at [511, 18] on span "More actions" at bounding box center [519, 19] width 38 height 8
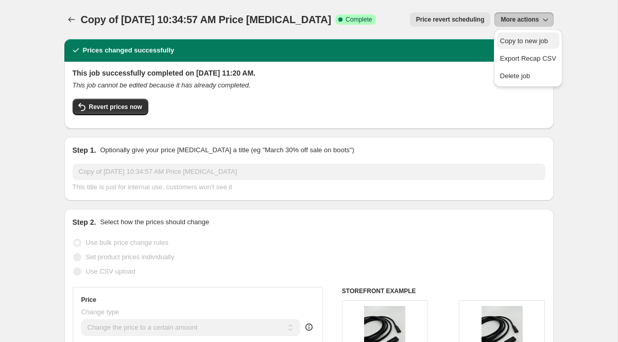
click at [516, 40] on span "Copy to new job" at bounding box center [524, 41] width 48 height 8
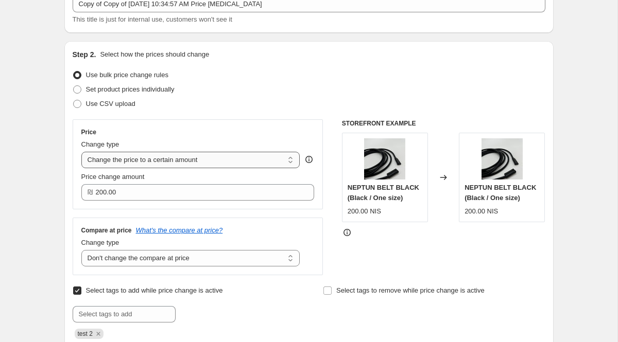
scroll to position [115, 0]
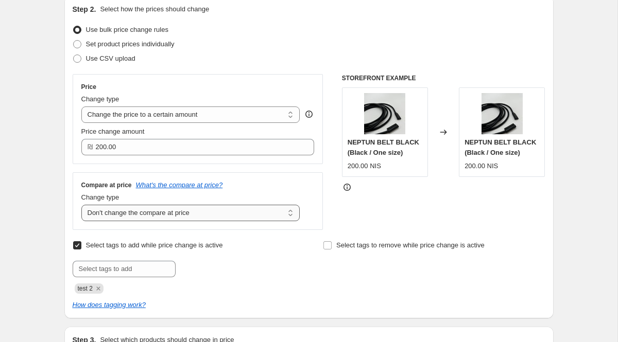
click at [283, 215] on select "Change the compare at price to the current price (sale) Change the compare at p…" at bounding box center [190, 213] width 219 height 16
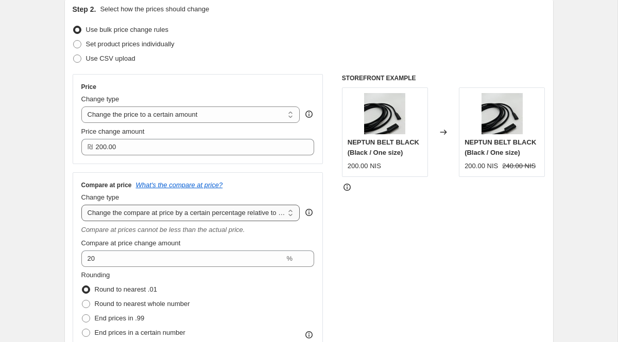
click at [284, 214] on select "Change the compare at price to the current price (sale) Change the compare at p…" at bounding box center [190, 213] width 219 height 16
select select "bp"
type input "12.00"
click at [291, 213] on select "Change the compare at price to the current price (sale) Change the compare at p…" at bounding box center [190, 213] width 219 height 16
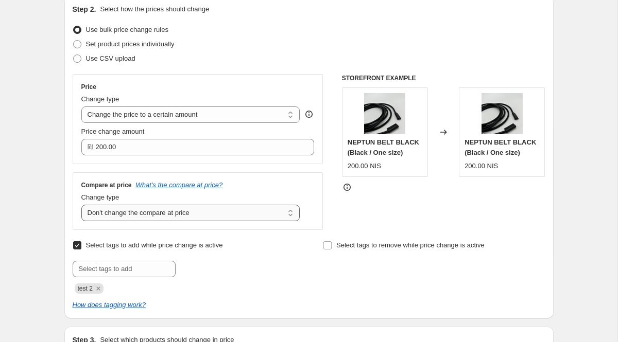
click at [281, 213] on select "Change the compare at price to the current price (sale) Change the compare at p…" at bounding box center [190, 213] width 219 height 16
select select "ep"
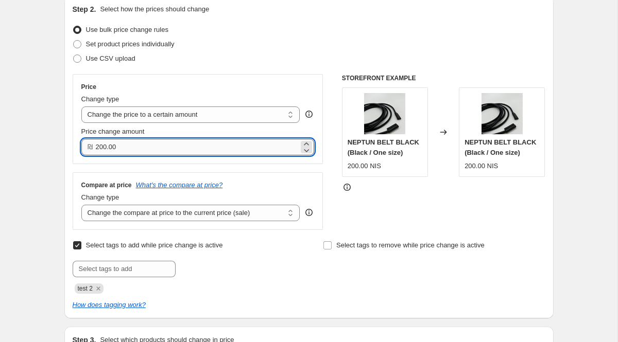
click at [135, 145] on input "200.00" at bounding box center [197, 147] width 203 height 16
type input "2"
click at [265, 170] on div "Price Change type Change the price to a certain amount Change the price by a ce…" at bounding box center [198, 152] width 251 height 156
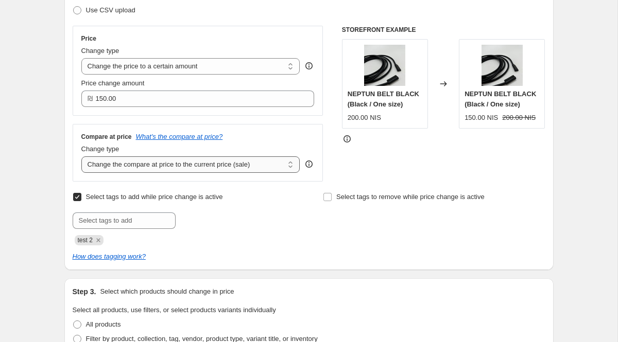
scroll to position [164, 0]
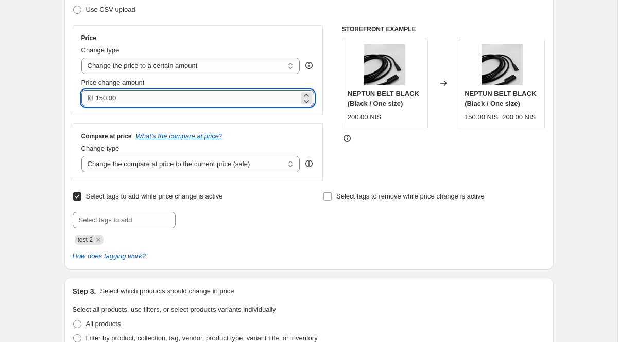
click at [146, 101] on input "150.00" at bounding box center [197, 98] width 203 height 16
type input "1"
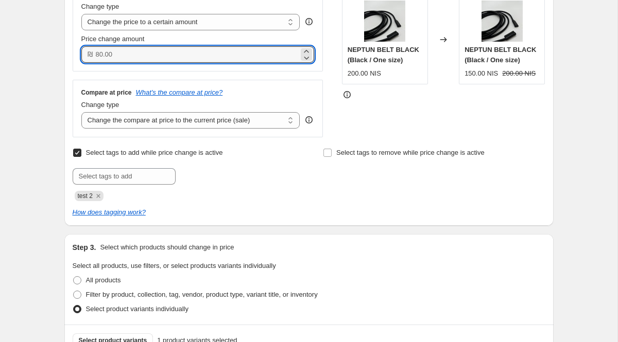
scroll to position [0, 0]
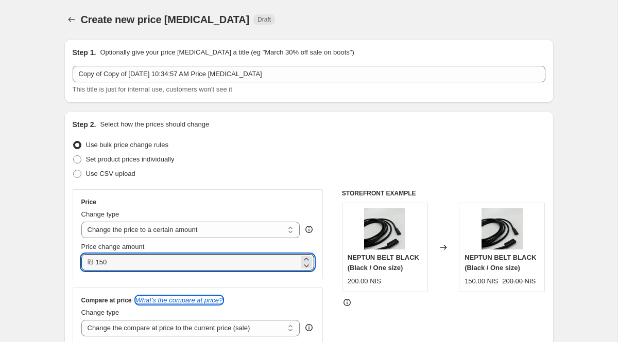
type input "150.00"
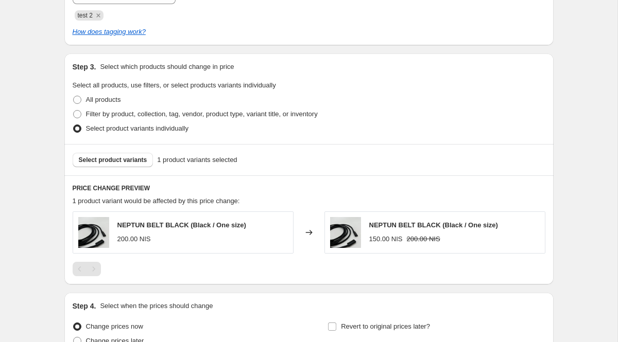
scroll to position [490, 0]
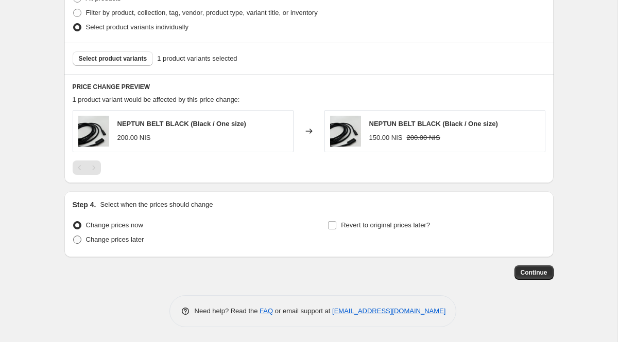
click at [75, 240] on span at bounding box center [77, 240] width 8 height 8
click at [74, 236] on input "Change prices later" at bounding box center [73, 236] width 1 height 1
radio input "true"
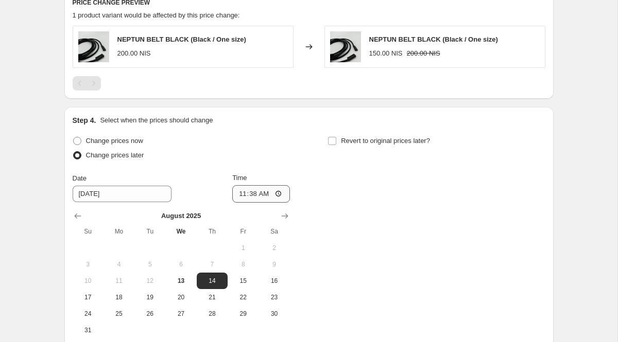
scroll to position [582, 0]
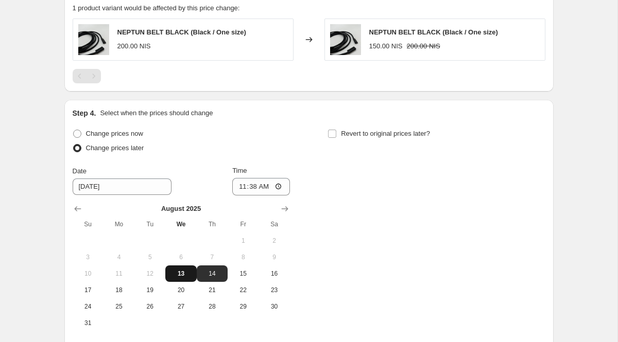
click at [187, 271] on span "13" at bounding box center [180, 274] width 23 height 8
type input "[DATE]"
click at [268, 184] on input "11:38" at bounding box center [261, 187] width 58 height 18
click at [278, 184] on input "11:38" at bounding box center [261, 187] width 58 height 18
type input "11:45"
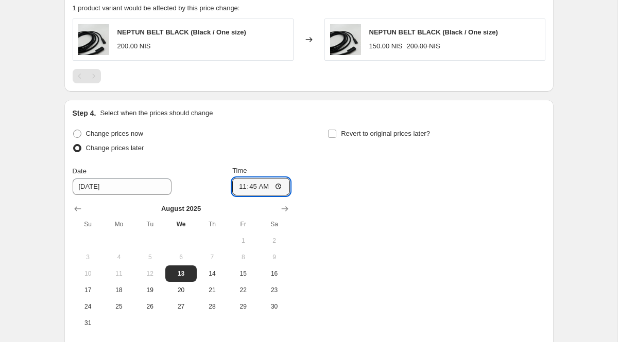
click at [355, 286] on div "Change prices now Change prices later Date 8/13/2025 Time 11:45 August 2025 Su …" at bounding box center [309, 229] width 473 height 205
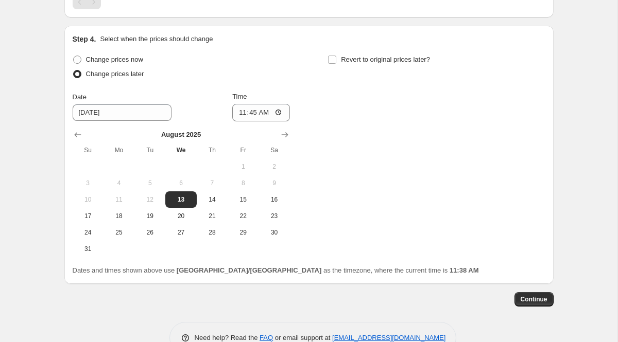
scroll to position [657, 0]
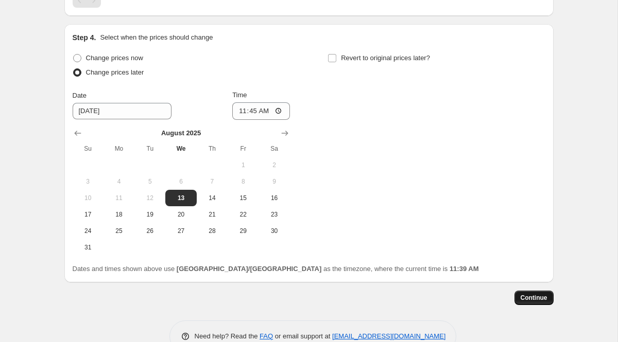
click at [537, 299] on span "Continue" at bounding box center [534, 298] width 27 height 8
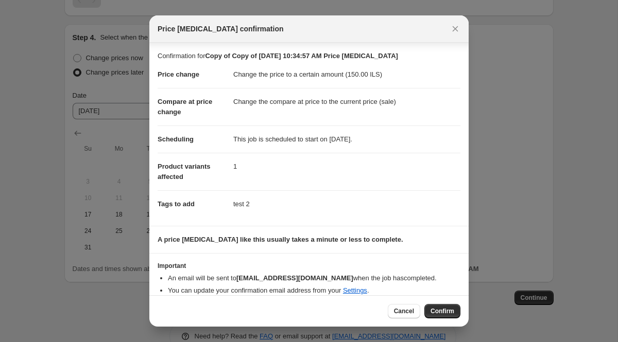
scroll to position [11, 0]
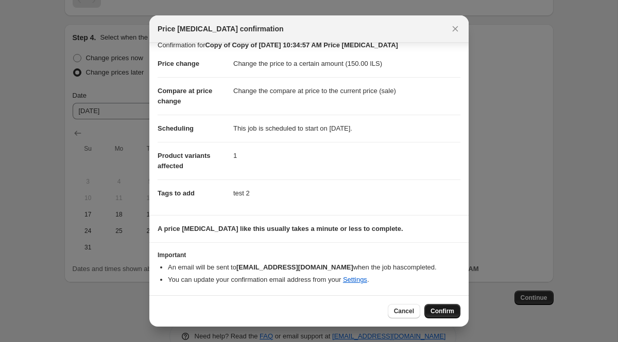
click at [442, 314] on span "Confirm" at bounding box center [442, 311] width 24 height 8
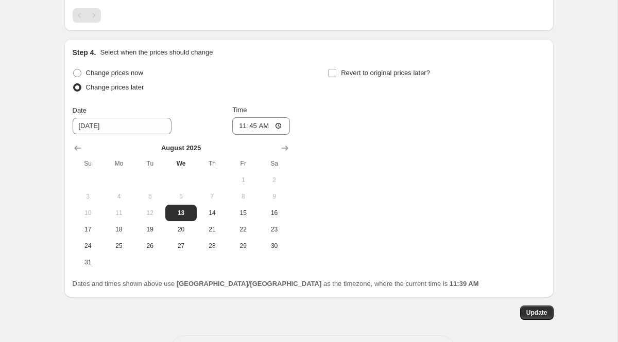
scroll to position [746, 0]
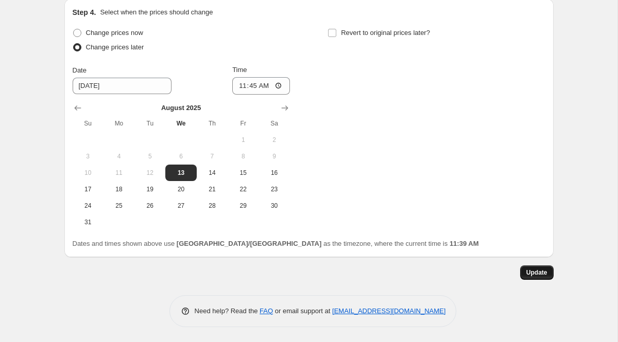
click at [537, 272] on span "Update" at bounding box center [536, 273] width 21 height 8
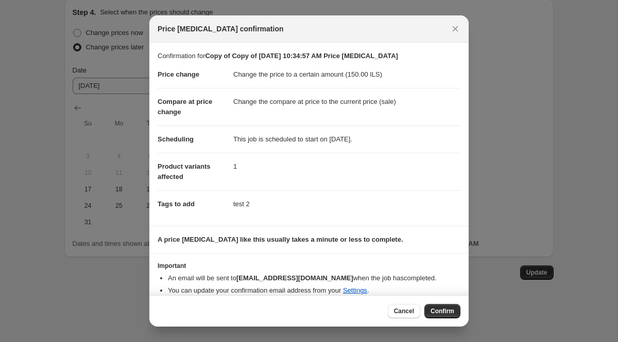
scroll to position [11, 0]
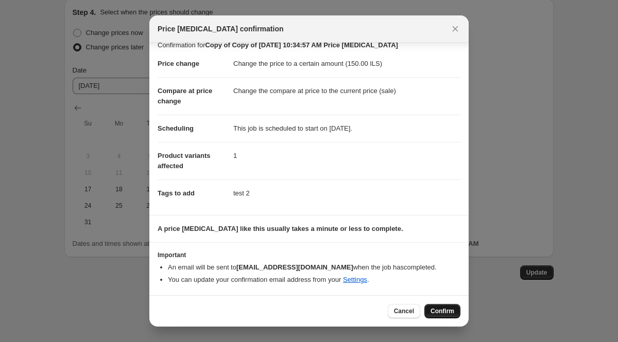
click at [442, 312] on span "Confirm" at bounding box center [442, 311] width 24 height 8
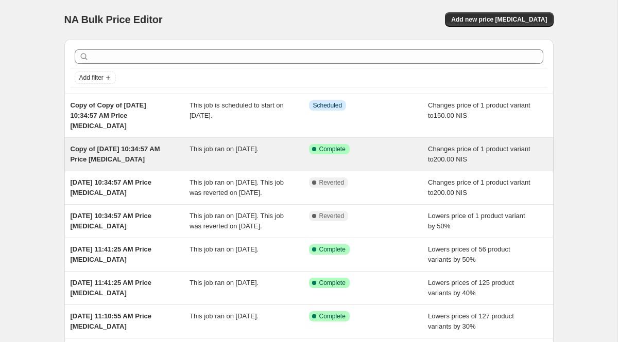
click at [169, 147] on div "Copy of [DATE] 10:34:57 AM Price [MEDICAL_DATA]" at bounding box center [130, 154] width 119 height 21
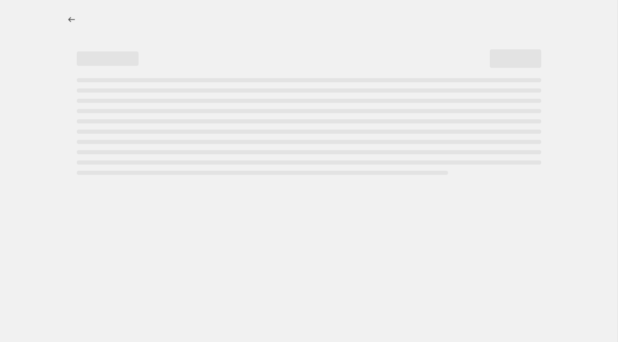
select select "no_change"
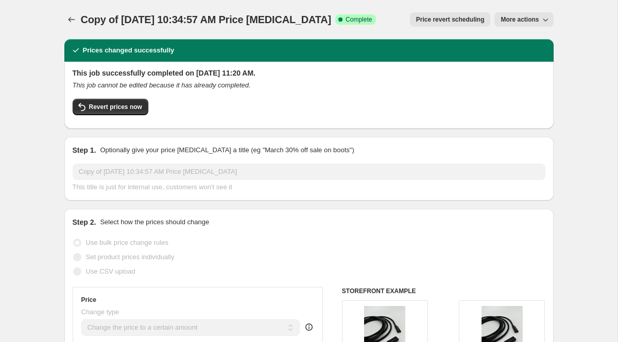
click at [451, 22] on span "Price revert scheduling" at bounding box center [450, 19] width 68 height 8
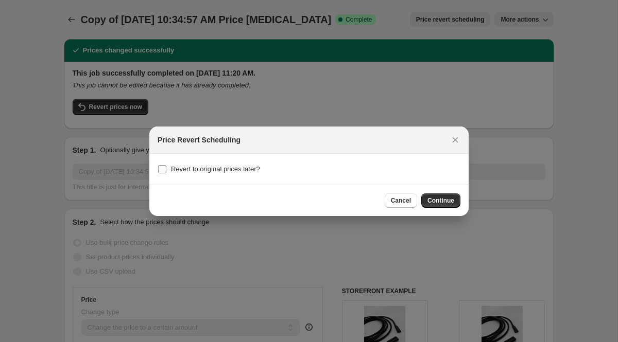
click at [165, 168] on input "Revert to original prices later?" at bounding box center [162, 169] width 8 height 8
checkbox input "true"
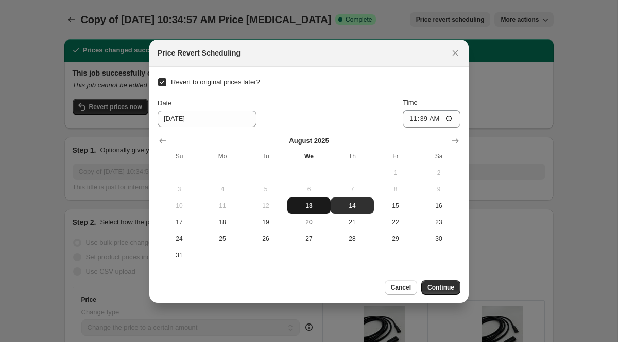
click at [317, 204] on span "13" at bounding box center [308, 206] width 35 height 8
type input "[DATE]"
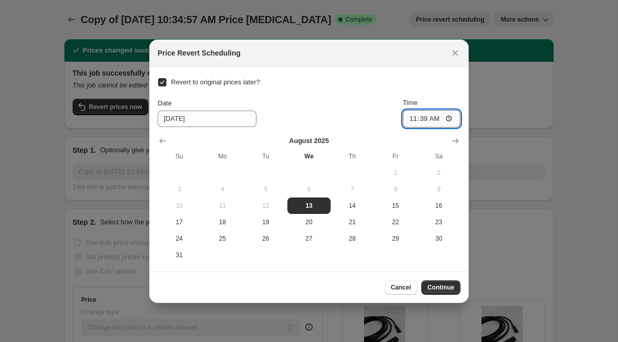
click at [436, 120] on input "11:39" at bounding box center [432, 119] width 58 height 18
click at [446, 120] on input "11:39" at bounding box center [432, 119] width 58 height 18
type input "11:42"
click at [436, 288] on span "Continue" at bounding box center [440, 288] width 27 height 8
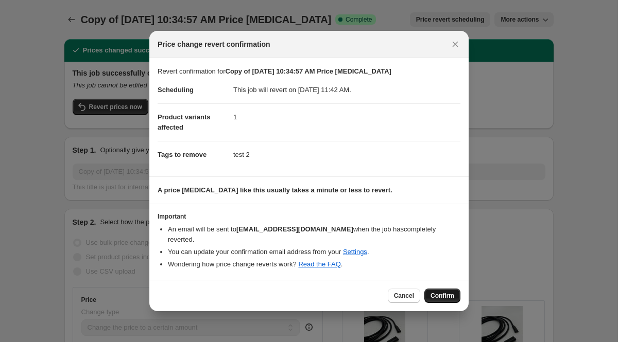
click at [449, 292] on span "Confirm" at bounding box center [442, 296] width 24 height 8
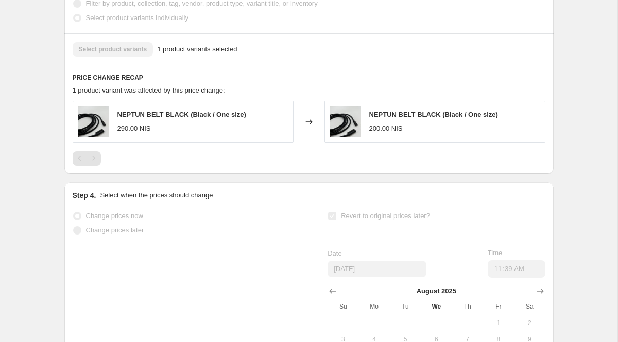
scroll to position [768, 0]
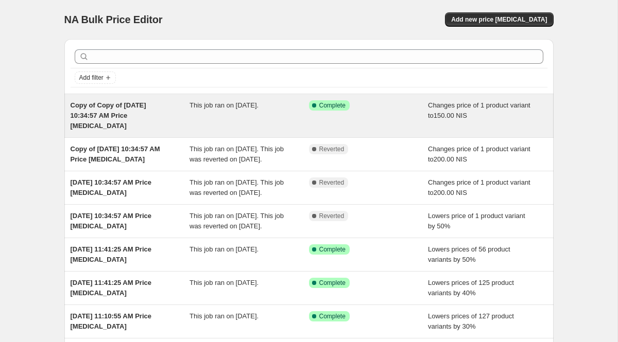
click at [297, 123] on div "Copy of Copy of [DATE] 10:34:57 AM Price [MEDICAL_DATA] This job ran on [DATE].…" at bounding box center [308, 115] width 489 height 43
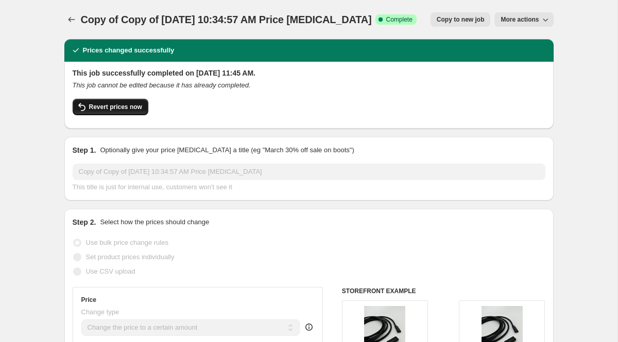
click at [121, 109] on span "Revert prices now" at bounding box center [115, 107] width 53 height 8
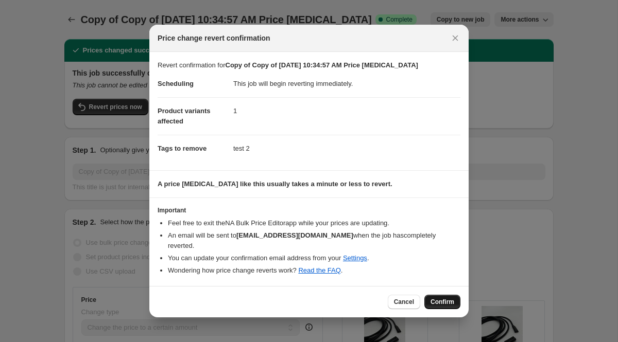
click at [449, 298] on span "Confirm" at bounding box center [442, 302] width 24 height 8
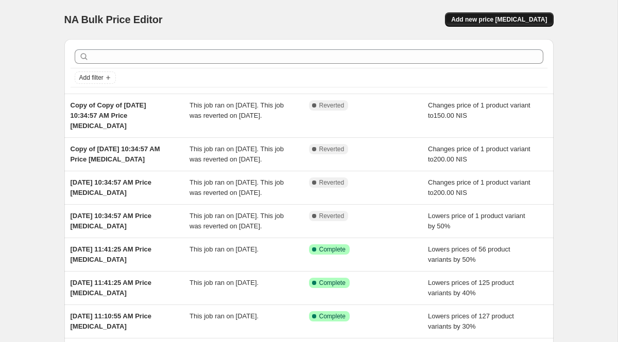
click at [509, 22] on span "Add new price [MEDICAL_DATA]" at bounding box center [499, 19] width 96 height 8
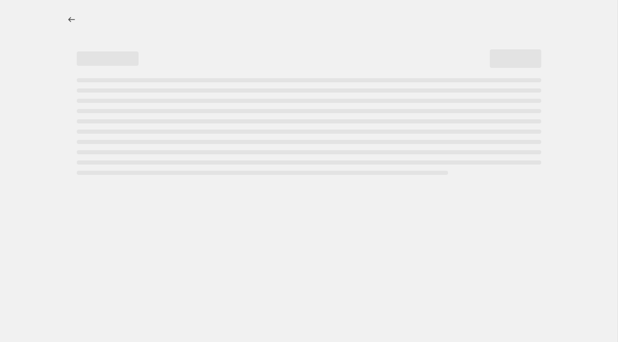
select select "percentage"
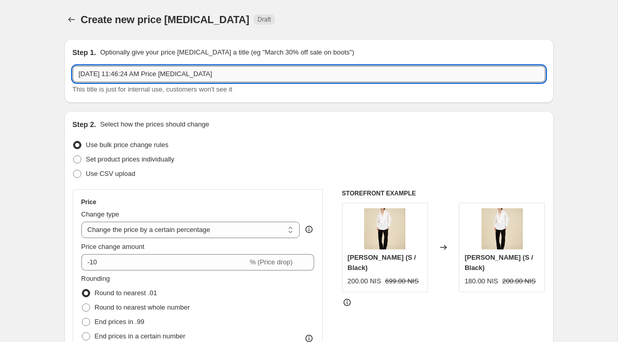
click at [249, 76] on input "[DATE] 11:46:24 AM Price [MEDICAL_DATA]" at bounding box center [309, 74] width 473 height 16
drag, startPoint x: 249, startPoint y: 76, endPoint x: 68, endPoint y: 66, distance: 180.5
click at [67, 66] on div "Step 1. Optionally give your price [MEDICAL_DATA] a title (eg "March 30% off sa…" at bounding box center [308, 71] width 489 height 64
click at [123, 74] on input "ss25 final sale 200" at bounding box center [309, 74] width 473 height 16
drag, startPoint x: 123, startPoint y: 72, endPoint x: 96, endPoint y: 72, distance: 27.3
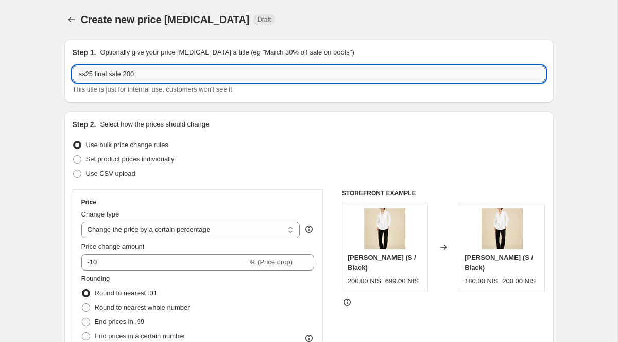
click at [96, 72] on input "ss25 final sale 200" at bounding box center [309, 74] width 473 height 16
click at [84, 76] on input "ss25 FINAL SALE 200" at bounding box center [309, 74] width 473 height 16
type input "SS25 FINAL SALE 200"
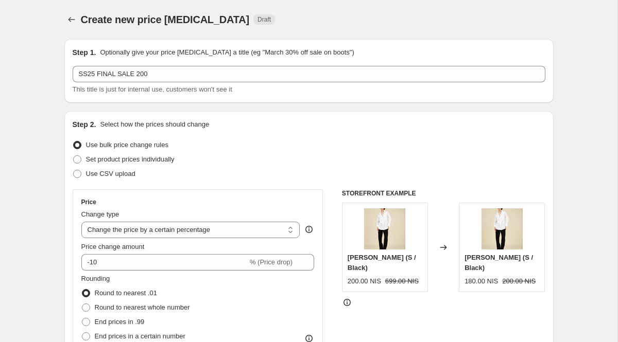
click at [244, 148] on div "Use bulk price change rules" at bounding box center [309, 145] width 473 height 14
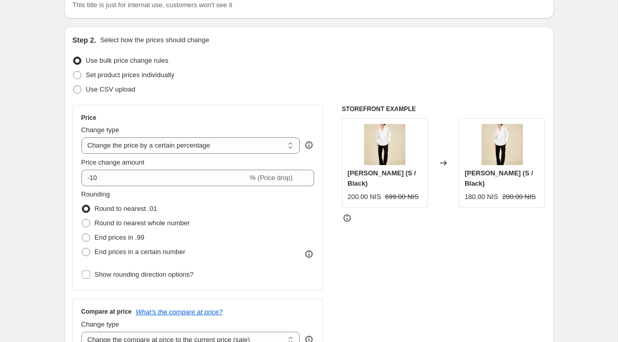
scroll to position [85, 0]
click at [290, 146] on select "Change the price to a certain amount Change the price by a certain amount Chang…" at bounding box center [190, 145] width 219 height 16
select select "to"
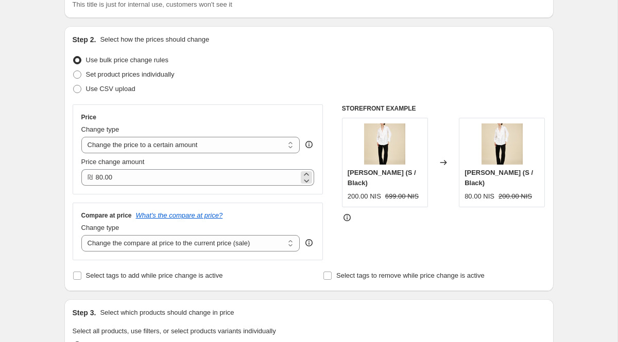
scroll to position [108, 0]
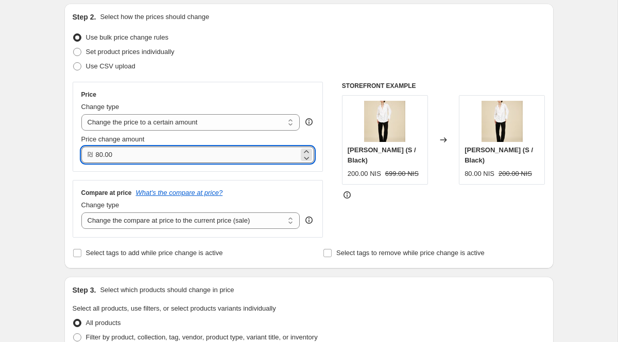
click at [119, 152] on input "80.00" at bounding box center [197, 155] width 203 height 16
type input "8"
type input "200.00"
click at [327, 188] on div "Price Change type Change the price to a certain amount Change the price by a ce…" at bounding box center [309, 160] width 473 height 156
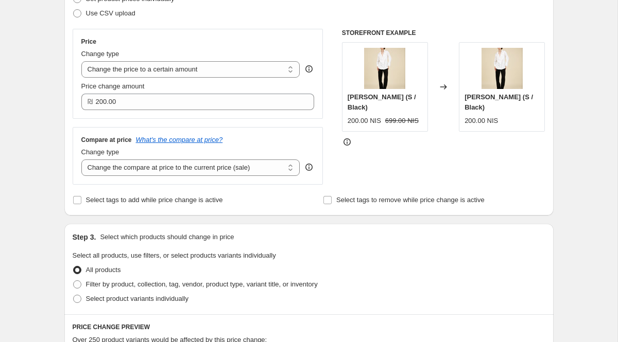
scroll to position [163, 0]
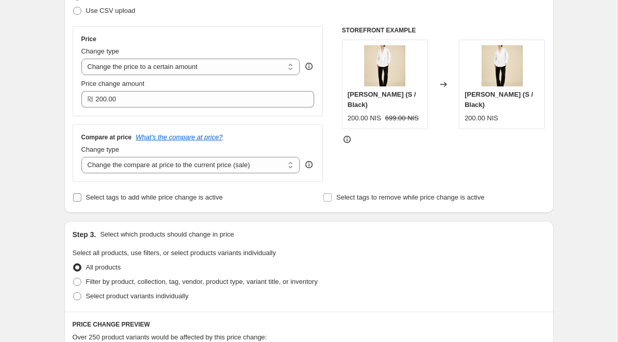
click at [74, 197] on input "Select tags to add while price change is active" at bounding box center [77, 198] width 8 height 8
checkbox input "true"
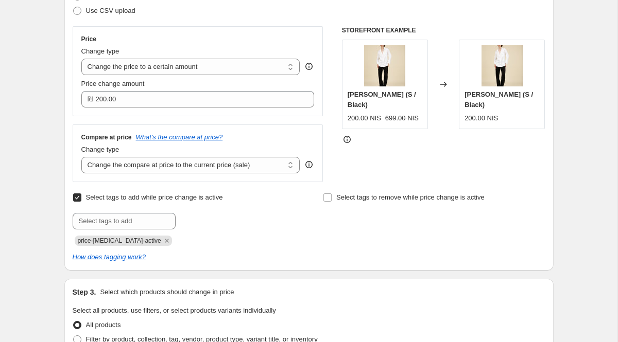
click at [468, 114] on span "200.00 NIS" at bounding box center [480, 118] width 33 height 8
click at [405, 113] on strike "699.00 NIS" at bounding box center [401, 118] width 33 height 10
click at [235, 63] on select "Change the price to a certain amount Change the price by a certain amount Chang…" at bounding box center [190, 67] width 219 height 16
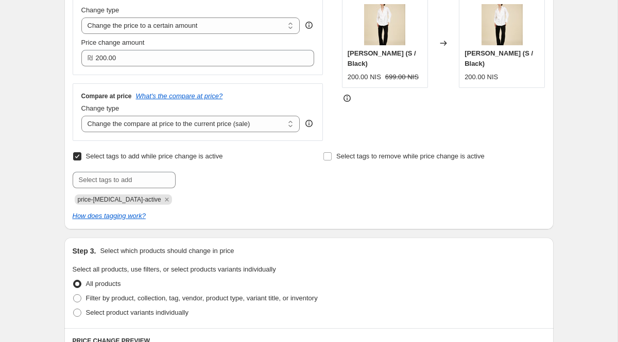
scroll to position [206, 0]
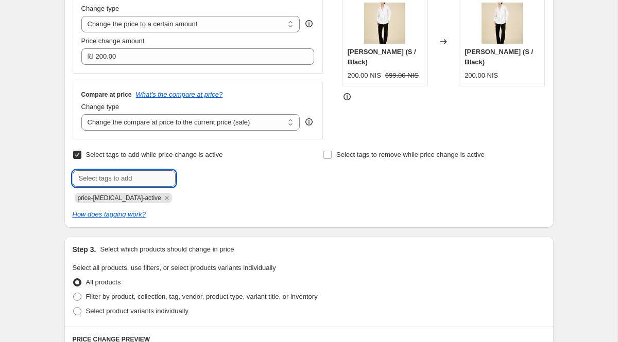
click at [121, 178] on input "text" at bounding box center [124, 178] width 103 height 16
click at [162, 197] on icon "Remove price-change-job-active" at bounding box center [166, 198] width 9 height 9
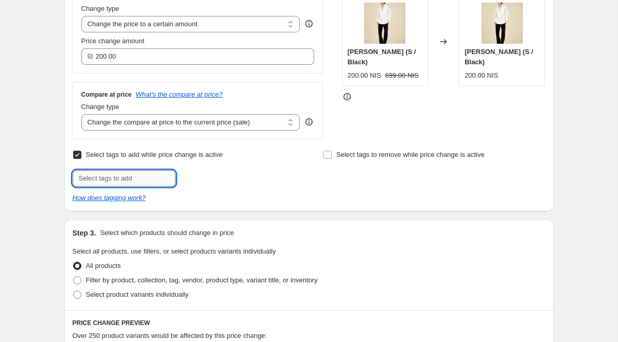
click at [130, 175] on input "text" at bounding box center [124, 178] width 103 height 16
type input "ss25 200"
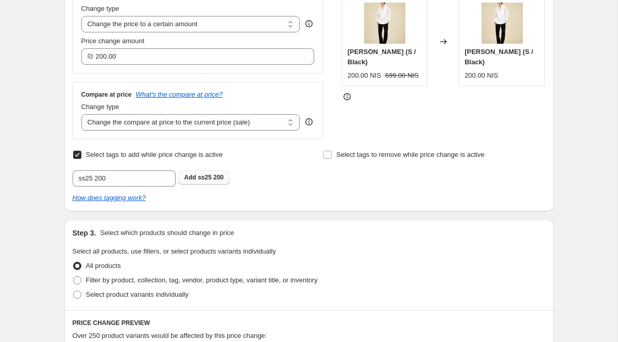
click at [209, 181] on span "ss25 200" at bounding box center [211, 177] width 26 height 7
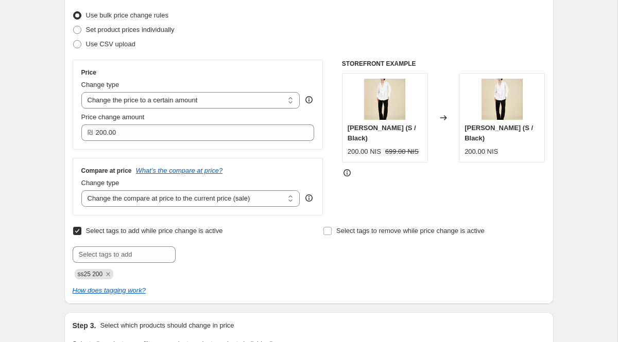
scroll to position [118, 0]
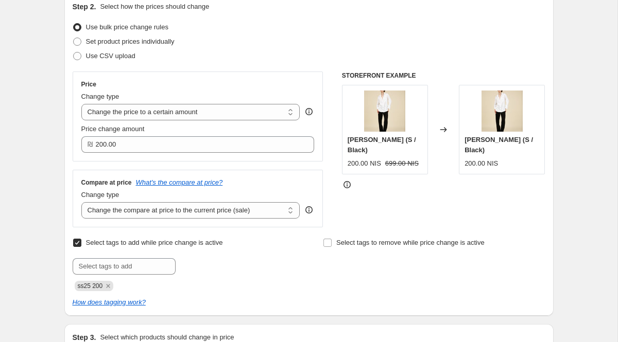
click at [508, 159] on div "200.00 NIS" at bounding box center [501, 164] width 75 height 10
click at [381, 159] on div "200.00 NIS" at bounding box center [364, 164] width 33 height 10
click at [357, 218] on div "STOREFRONT EXAMPLE Adi Shirt (S / Black) 200.00 NIS 699.00 NIS Changed to Adi S…" at bounding box center [443, 150] width 203 height 156
click at [233, 107] on select "Change the price to a certain amount Change the price by a certain amount Chang…" at bounding box center [190, 112] width 219 height 16
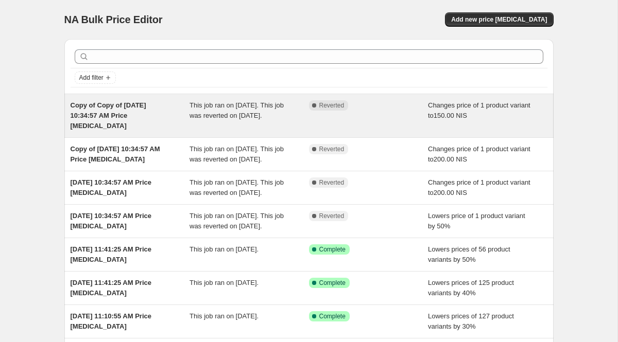
click at [176, 123] on div "Copy of Copy of [DATE] 10:34:57 AM Price [MEDICAL_DATA]" at bounding box center [130, 115] width 119 height 31
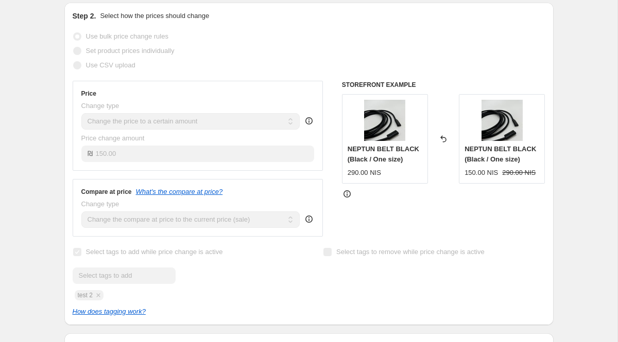
scroll to position [178, 0]
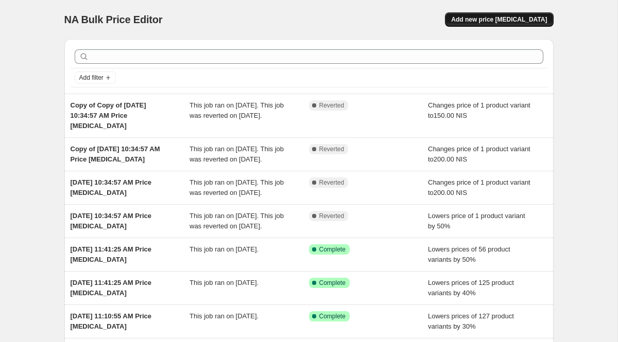
click at [510, 19] on span "Add new price [MEDICAL_DATA]" at bounding box center [499, 19] width 96 height 8
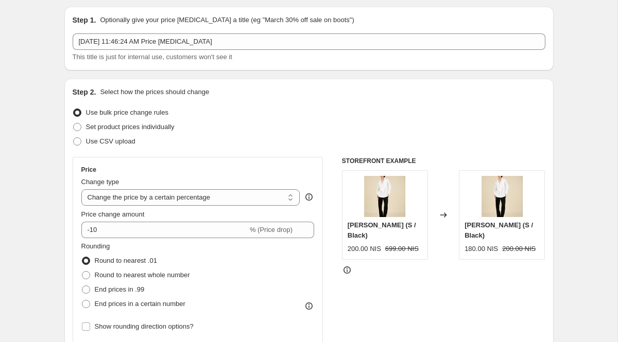
scroll to position [45, 0]
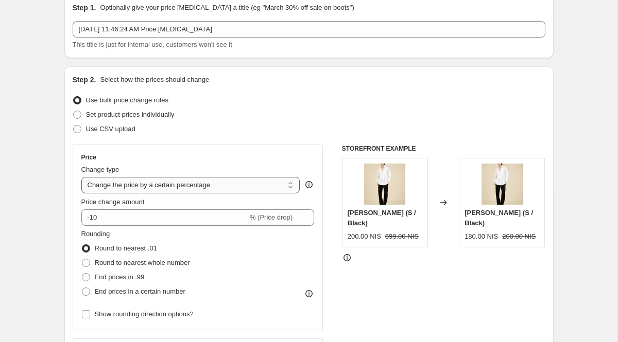
click at [226, 185] on select "Change the price to a certain amount Change the price by a certain amount Chang…" at bounding box center [190, 185] width 219 height 16
select select "to"
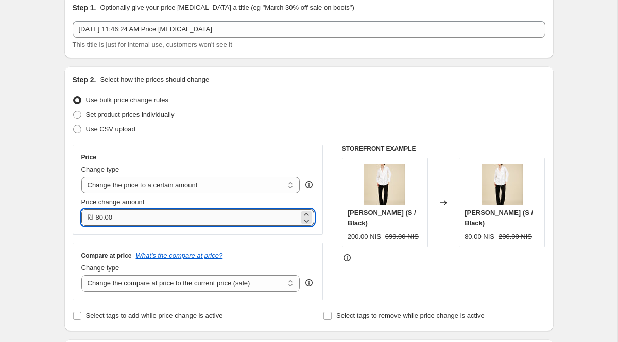
click at [163, 215] on input "80.00" at bounding box center [197, 218] width 203 height 16
type input "8"
type input "200.00"
click at [134, 216] on input "200.00" at bounding box center [197, 218] width 203 height 16
type input "2"
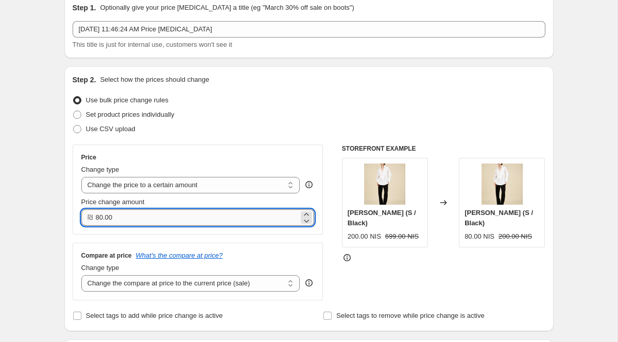
click at [139, 219] on input "80.00" at bounding box center [197, 218] width 203 height 16
type input "8"
type input "200.00"
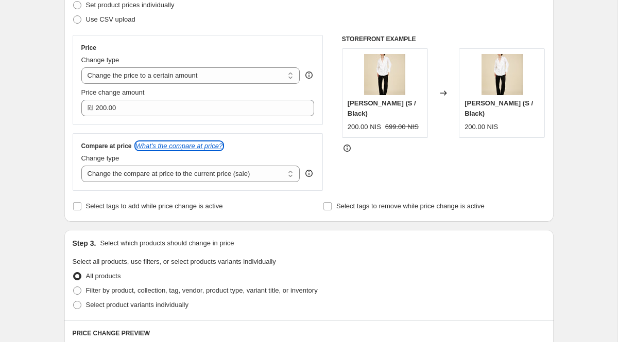
scroll to position [155, 0]
click at [80, 204] on input "Select tags to add while price change is active" at bounding box center [77, 206] width 8 height 8
checkbox input "true"
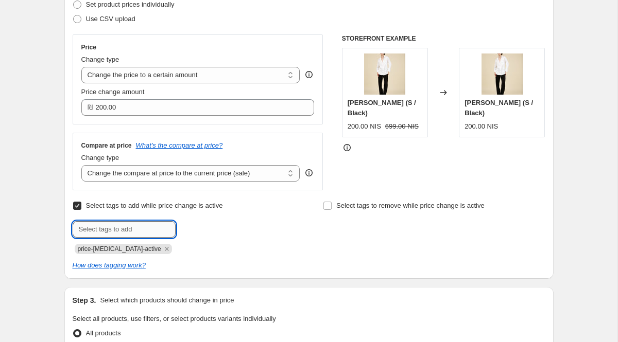
click at [96, 231] on input "text" at bounding box center [124, 229] width 103 height 16
type input "ss25 200"
click at [210, 227] on span "ss25 200" at bounding box center [211, 228] width 26 height 7
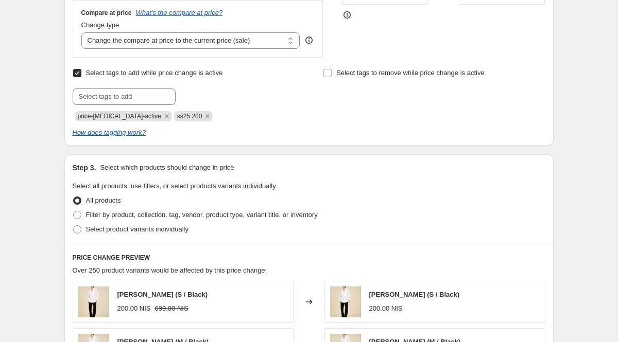
scroll to position [292, 0]
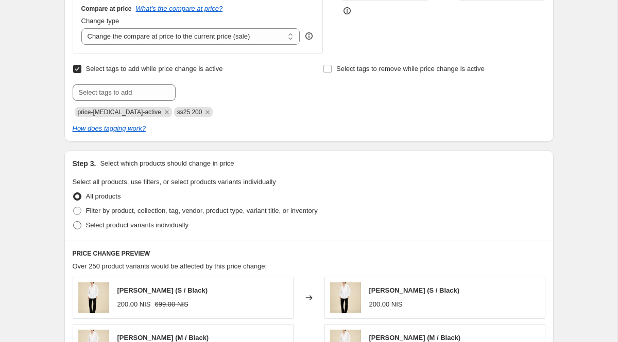
click at [81, 225] on span at bounding box center [77, 225] width 8 height 8
click at [74, 222] on input "Select product variants individually" at bounding box center [73, 221] width 1 height 1
radio input "true"
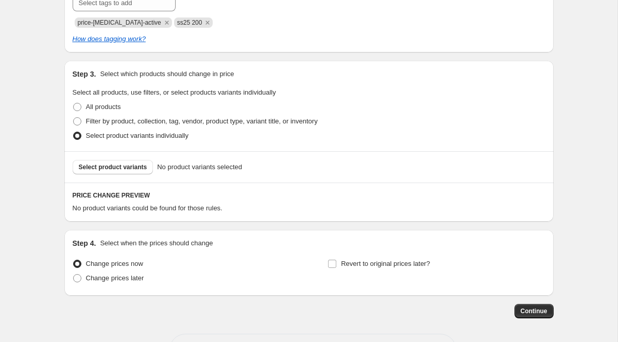
scroll to position [384, 0]
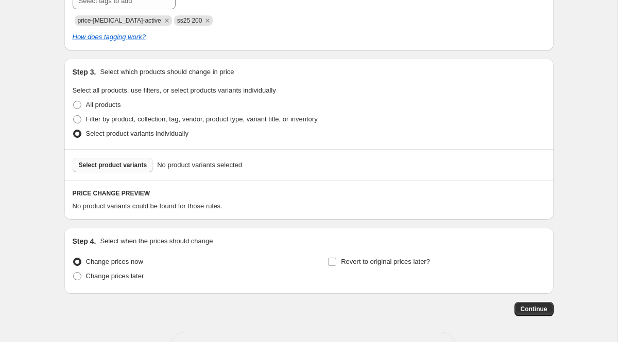
click at [109, 169] on button "Select product variants" at bounding box center [113, 165] width 81 height 14
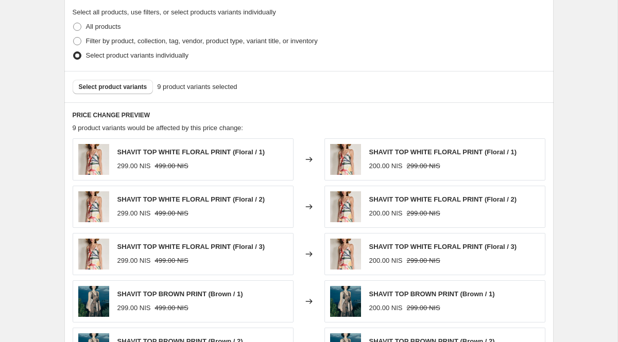
scroll to position [463, 0]
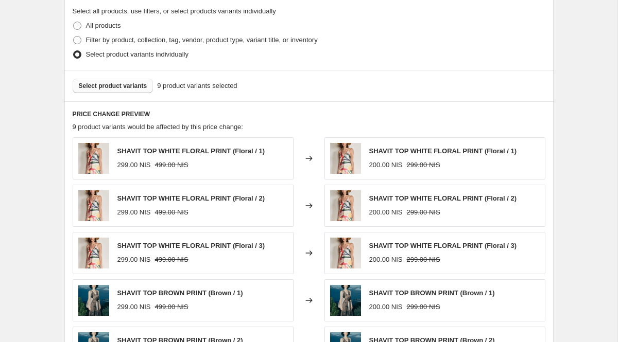
click at [122, 89] on span "Select product variants" at bounding box center [113, 86] width 68 height 8
click at [132, 80] on button "Select product variants" at bounding box center [113, 86] width 81 height 14
click at [117, 85] on span "Select product variants" at bounding box center [113, 86] width 68 height 8
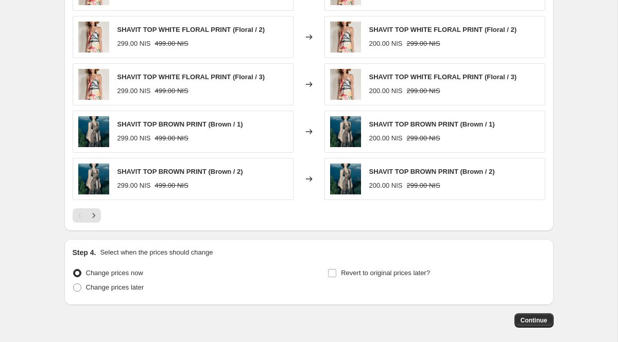
scroll to position [634, 0]
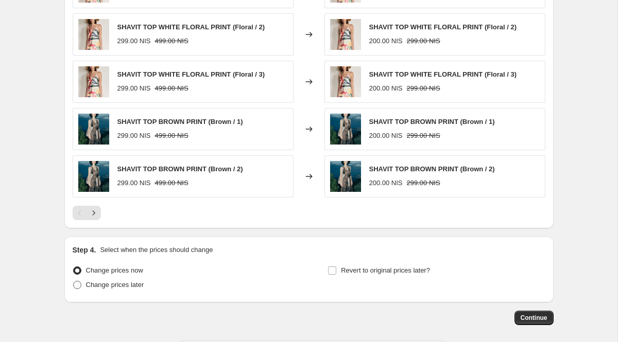
click at [76, 283] on span at bounding box center [77, 285] width 8 height 8
click at [74, 282] on input "Change prices later" at bounding box center [73, 281] width 1 height 1
radio input "true"
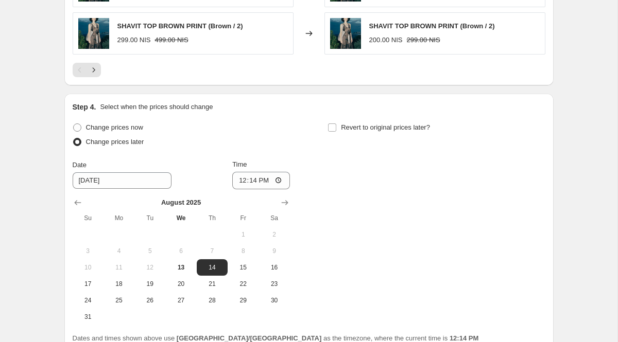
scroll to position [797, 0]
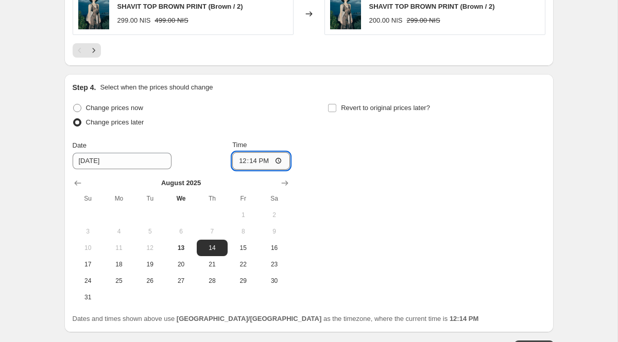
click at [277, 165] on input "12:14" at bounding box center [261, 161] width 58 height 18
type input "09:00"
click at [358, 205] on div "Change prices now Change prices later Date [DATE] Time 09:00 [DATE] Su Mo Tu We…" at bounding box center [309, 203] width 473 height 205
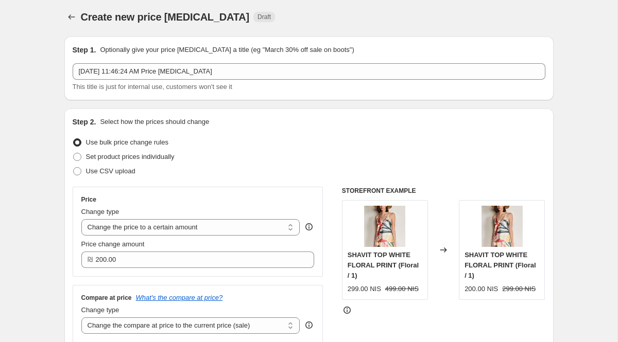
scroll to position [0, 0]
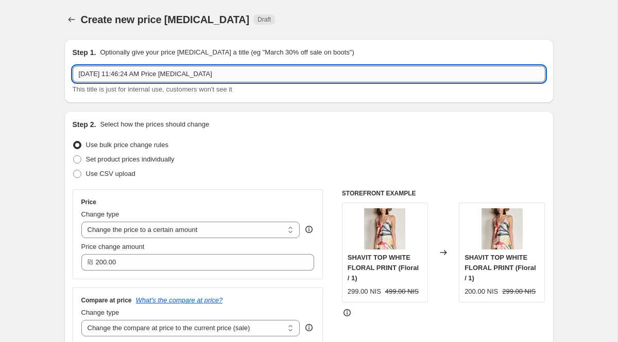
click at [248, 75] on input "[DATE] 11:46:24 AM Price [MEDICAL_DATA]" at bounding box center [309, 74] width 473 height 16
type input "A"
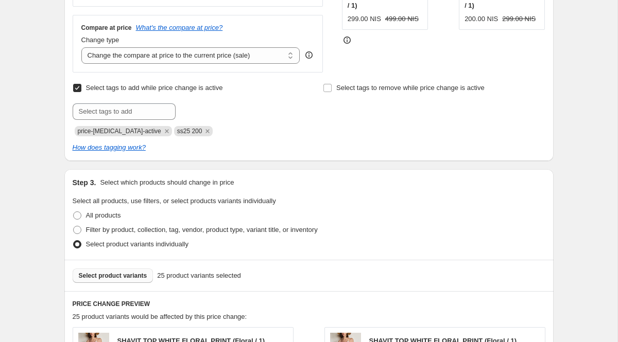
scroll to position [872, 0]
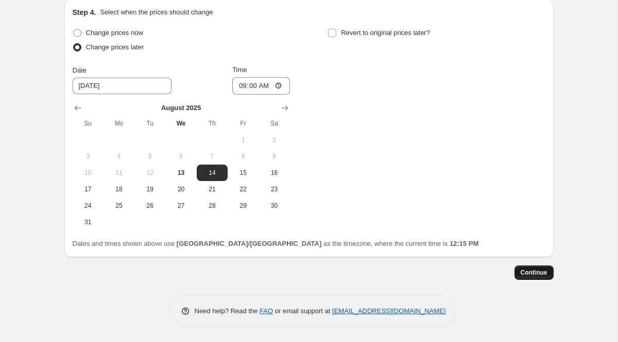
type input "SS25 FINAL SALE 200"
click at [529, 274] on span "Continue" at bounding box center [534, 273] width 27 height 8
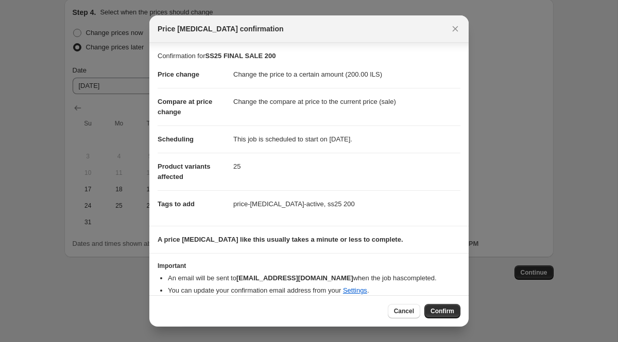
scroll to position [11, 0]
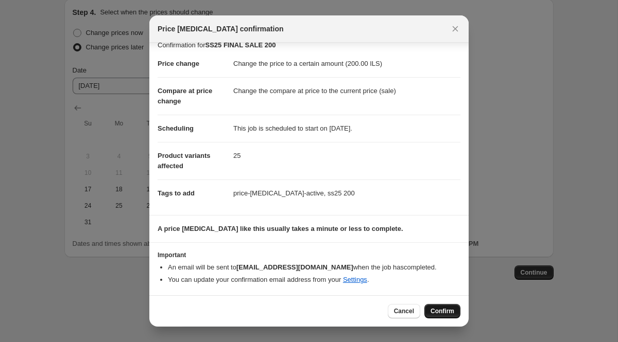
click at [436, 312] on span "Confirm" at bounding box center [442, 311] width 24 height 8
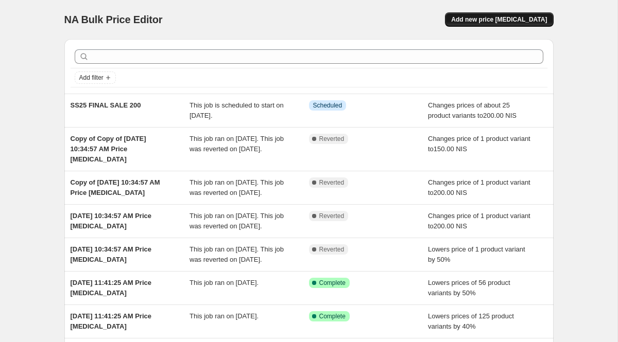
click at [503, 23] on span "Add new price [MEDICAL_DATA]" at bounding box center [499, 19] width 96 height 8
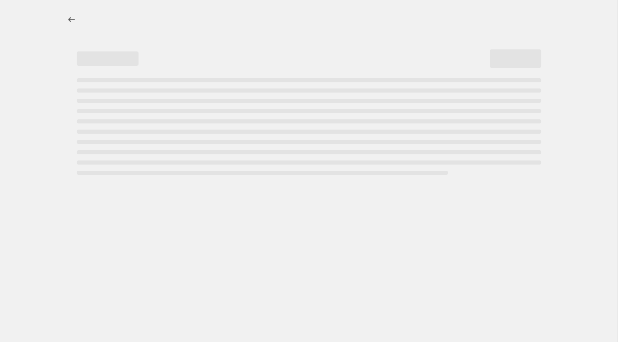
select select "percentage"
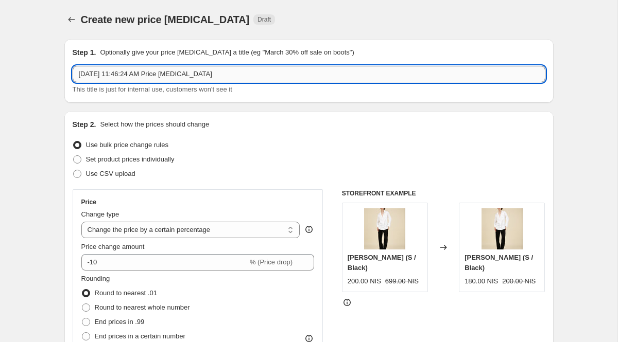
click at [278, 74] on input "[DATE] 11:46:24 AM Price [MEDICAL_DATA]" at bounding box center [309, 74] width 473 height 16
type input "A"
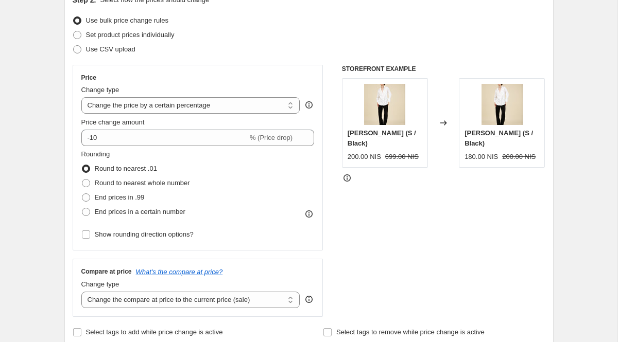
scroll to position [131, 0]
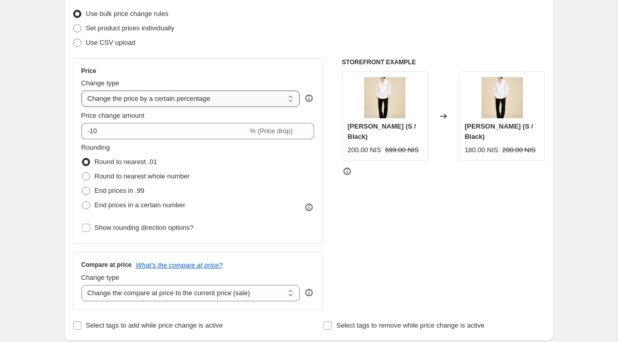
type input "SS25 FINAL SALE 300"
click at [219, 105] on select "Change the price to a certain amount Change the price by a certain amount Chang…" at bounding box center [190, 99] width 219 height 16
select select "to"
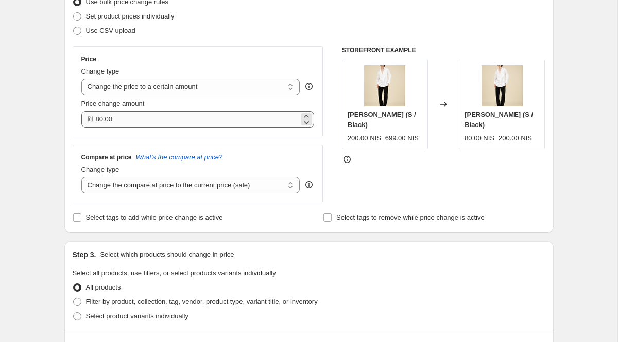
scroll to position [148, 0]
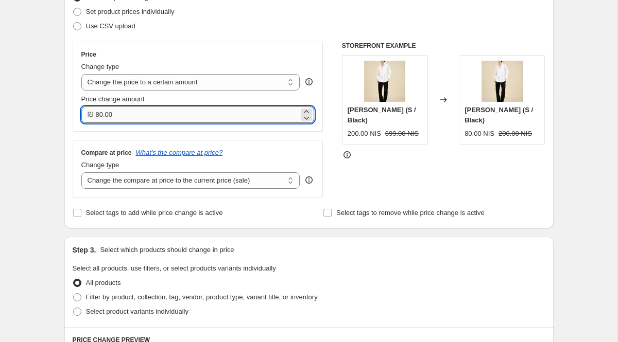
click at [196, 117] on input "80.00" at bounding box center [197, 115] width 203 height 16
type input "8"
type input "300.00"
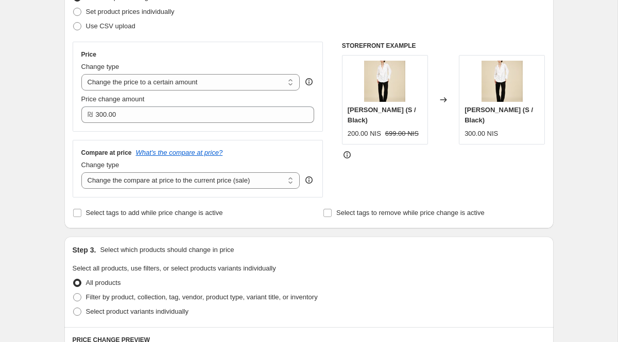
click at [369, 167] on div "STOREFRONT EXAMPLE [PERSON_NAME] (S / Black) 200.00 NIS 699.00 NIS Changed to A…" at bounding box center [443, 120] width 203 height 156
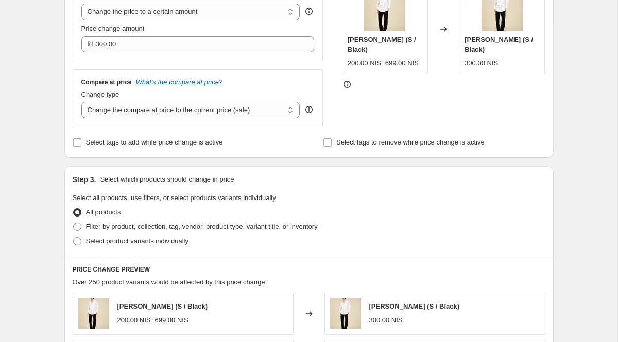
scroll to position [220, 0]
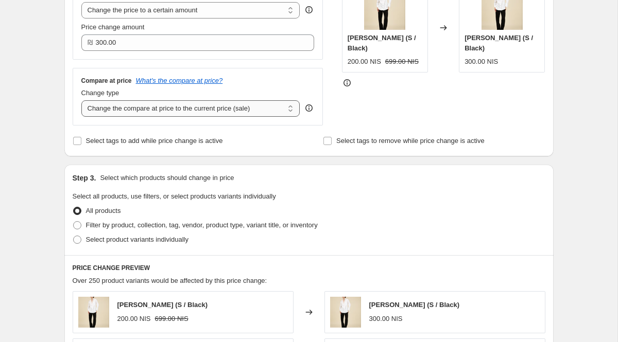
click at [237, 111] on select "Change the compare at price to the current price (sale) Change the compare at p…" at bounding box center [190, 108] width 219 height 16
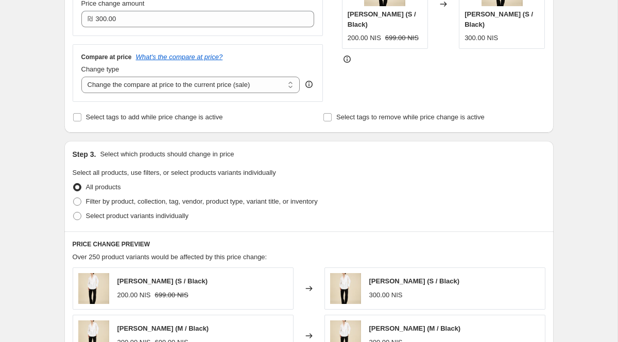
scroll to position [251, 0]
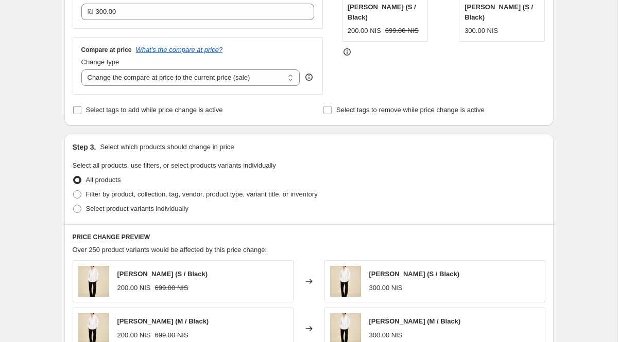
click at [143, 113] on span "Select tags to add while price change is active" at bounding box center [154, 110] width 137 height 8
click at [81, 113] on input "Select tags to add while price change is active" at bounding box center [77, 110] width 8 height 8
checkbox input "true"
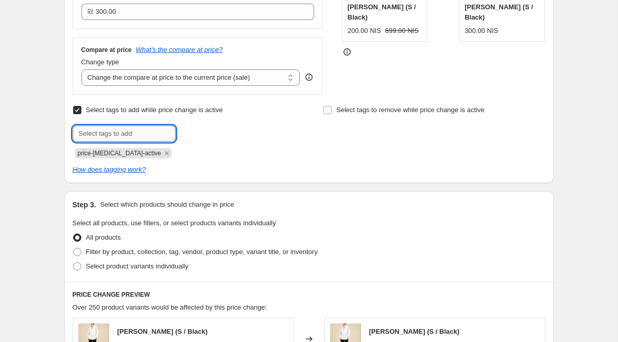
click at [136, 131] on input "text" at bounding box center [124, 134] width 103 height 16
type input "2"
type input "SS25 300"
click at [207, 134] on span "SS25 300" at bounding box center [211, 132] width 27 height 7
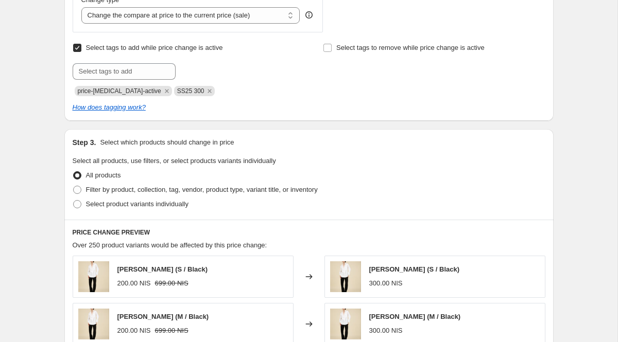
scroll to position [228, 0]
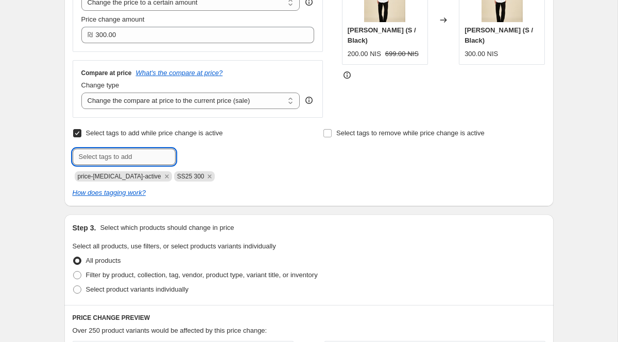
click at [152, 149] on input "text" at bounding box center [124, 157] width 103 height 16
type input "f"
type input "F"
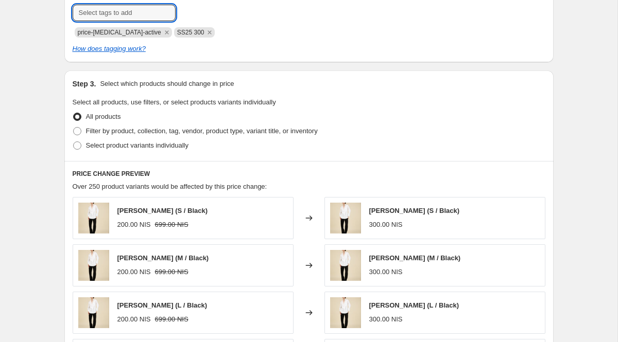
scroll to position [377, 0]
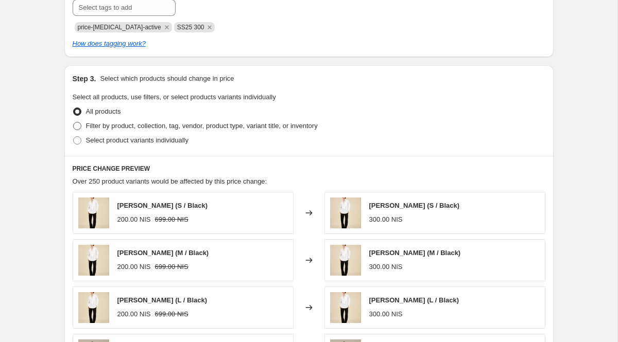
click at [100, 128] on span "Filter by product, collection, tag, vendor, product type, variant title, or inv…" at bounding box center [202, 126] width 232 height 8
click at [74, 123] on input "Filter by product, collection, tag, vendor, product type, variant title, or inv…" at bounding box center [73, 122] width 1 height 1
radio input "true"
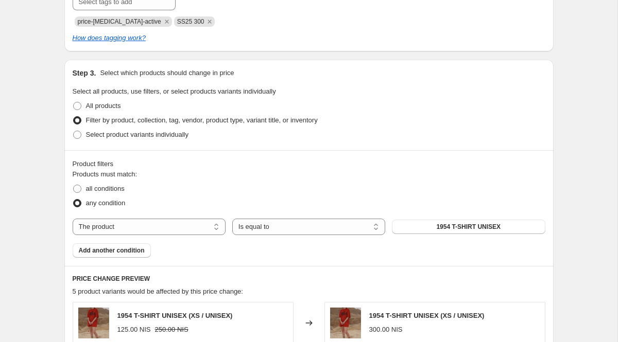
scroll to position [383, 0]
click at [102, 137] on span "Select product variants individually" at bounding box center [137, 134] width 102 height 8
click at [74, 131] on input "Select product variants individually" at bounding box center [73, 130] width 1 height 1
radio input "true"
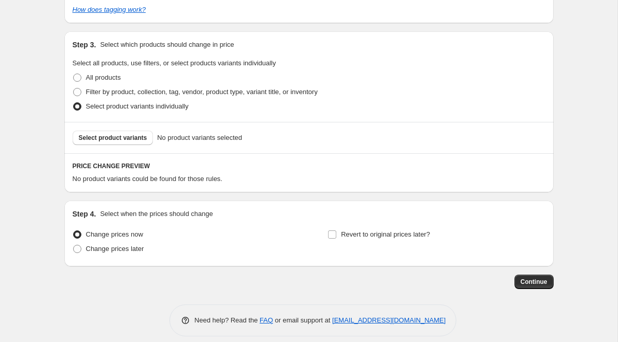
scroll to position [420, 0]
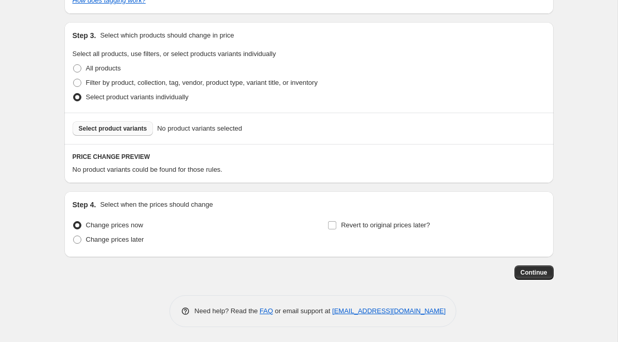
click at [108, 134] on button "Select product variants" at bounding box center [113, 129] width 81 height 14
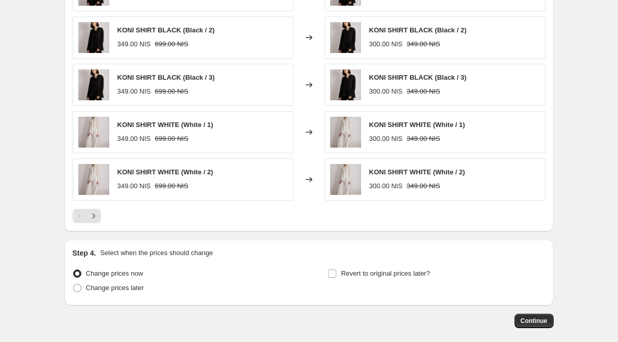
scroll to position [637, 0]
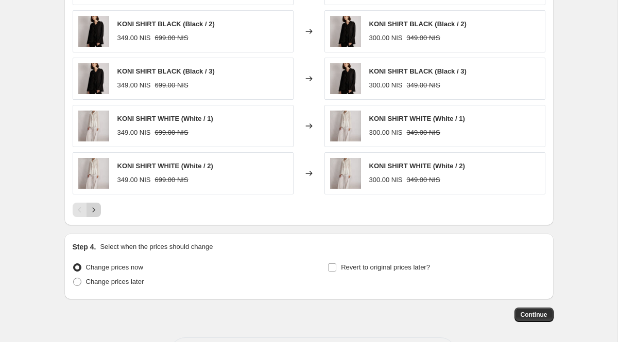
click at [98, 206] on icon "Next" at bounding box center [94, 210] width 10 height 10
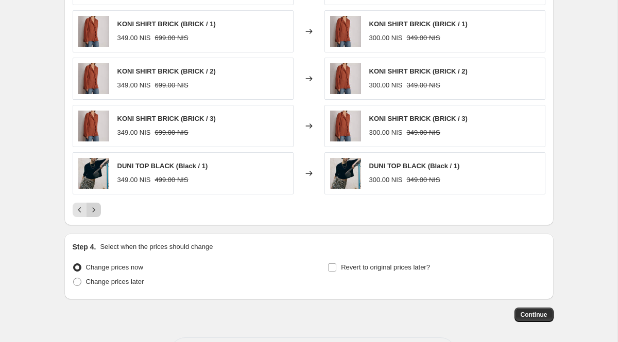
click at [100, 207] on button "Next" at bounding box center [93, 210] width 14 height 14
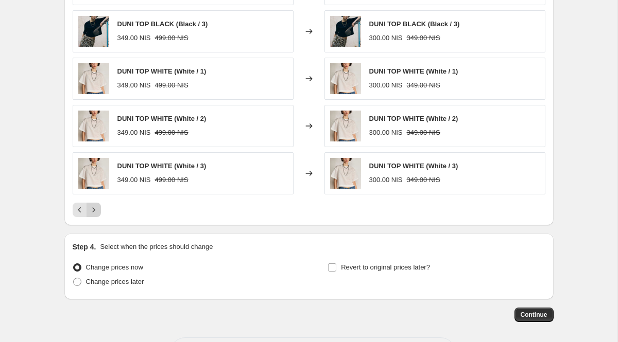
click at [100, 207] on button "Next" at bounding box center [93, 210] width 14 height 14
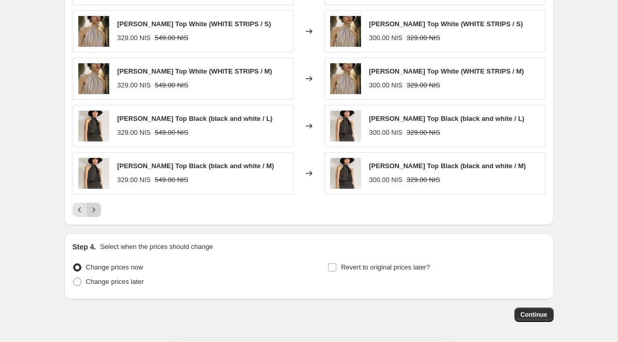
click at [100, 207] on button "Next" at bounding box center [93, 210] width 14 height 14
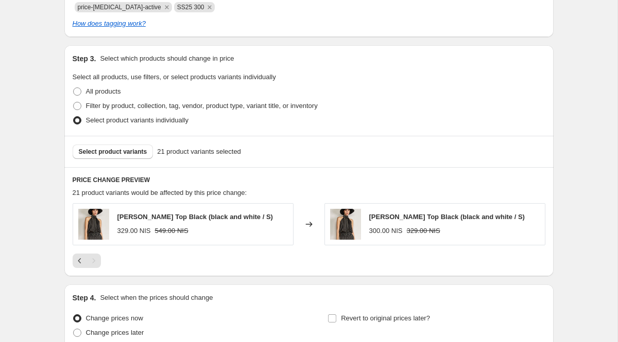
scroll to position [395, 0]
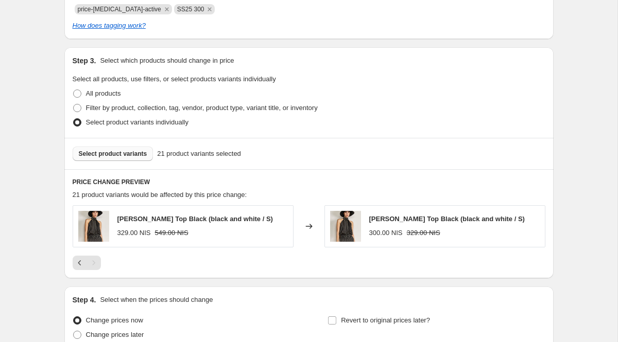
click at [144, 147] on button "Select product variants" at bounding box center [113, 154] width 81 height 14
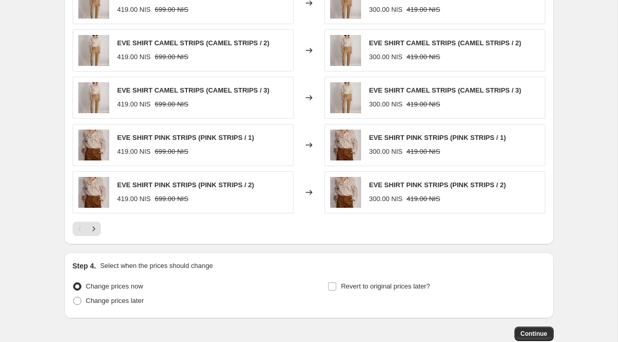
scroll to position [629, 0]
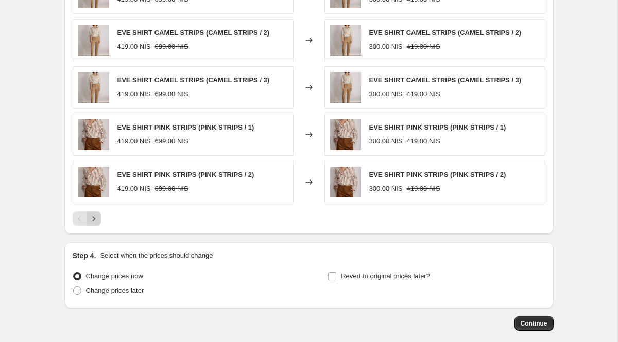
click at [95, 216] on icon "Next" at bounding box center [94, 219] width 10 height 10
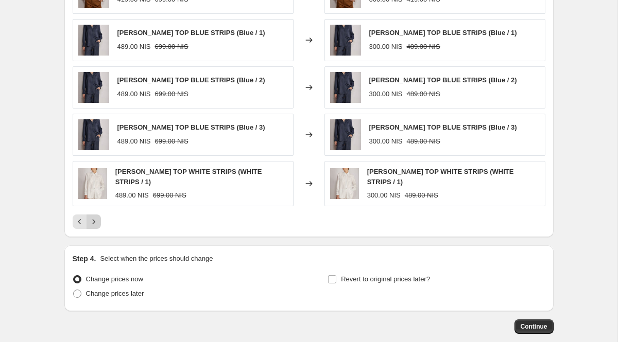
click at [95, 217] on icon "Next" at bounding box center [94, 222] width 10 height 10
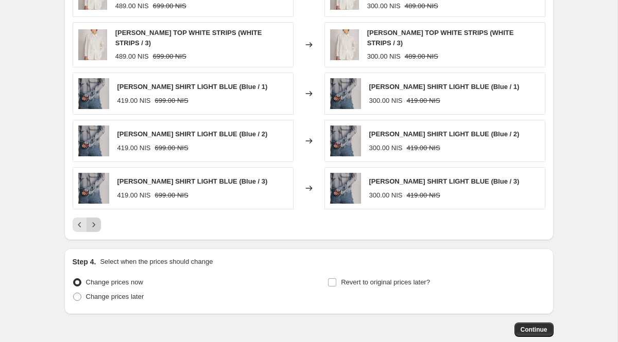
click at [95, 220] on icon "Next" at bounding box center [94, 225] width 10 height 10
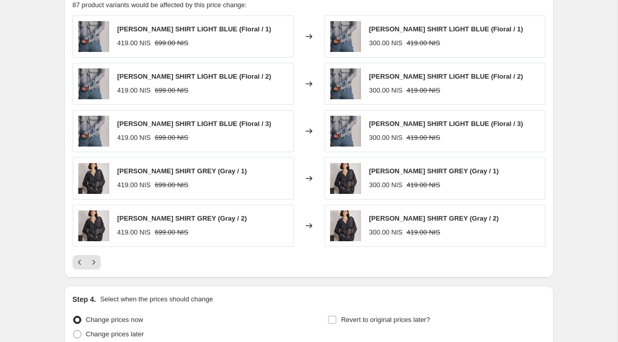
scroll to position [591, 0]
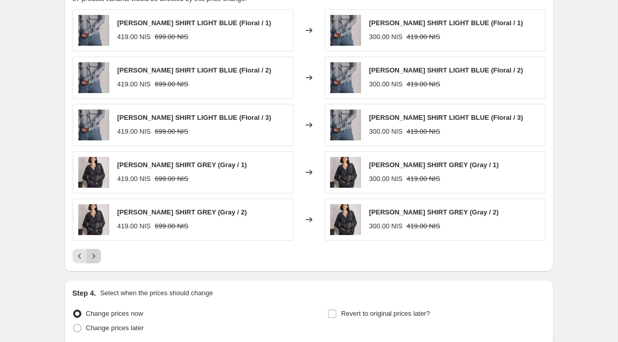
click at [97, 258] on icon "Next" at bounding box center [94, 256] width 10 height 10
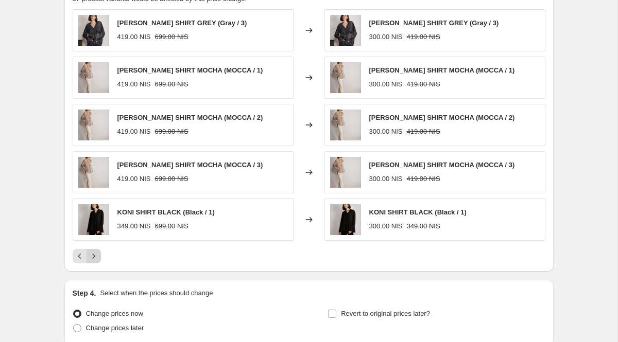
click at [98, 255] on icon "Next" at bounding box center [94, 256] width 10 height 10
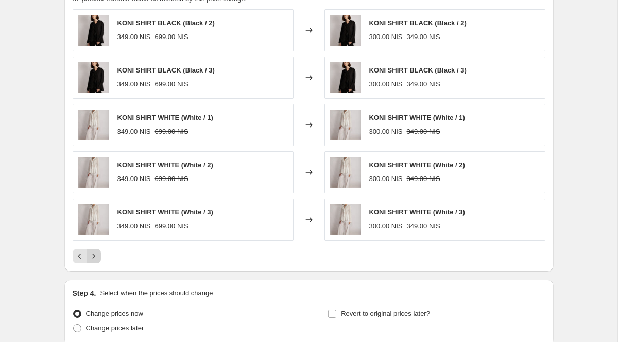
click at [98, 255] on icon "Next" at bounding box center [94, 256] width 10 height 10
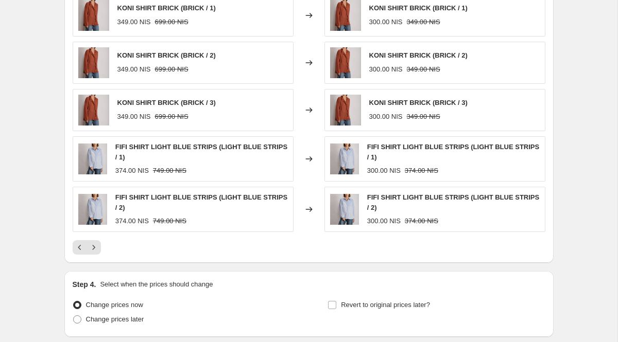
scroll to position [686, 0]
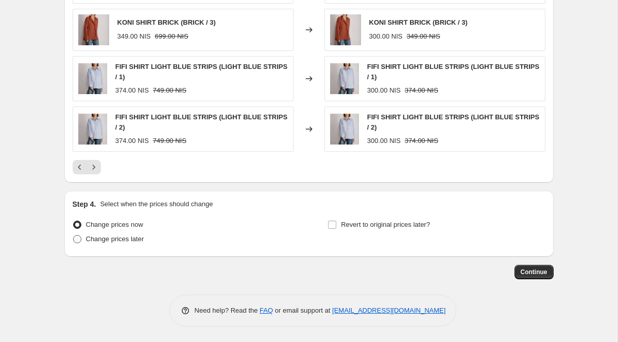
click at [130, 243] on span "Change prices later" at bounding box center [115, 239] width 58 height 8
click at [74, 236] on input "Change prices later" at bounding box center [73, 235] width 1 height 1
radio input "true"
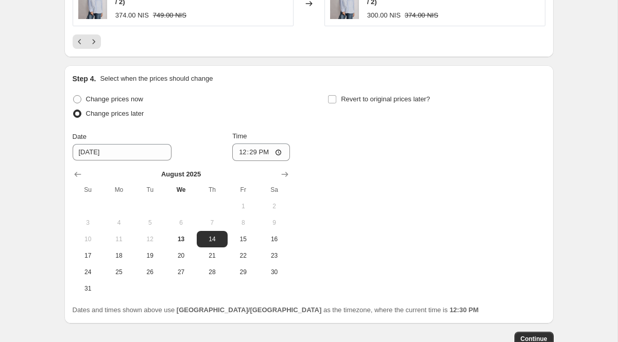
scroll to position [824, 0]
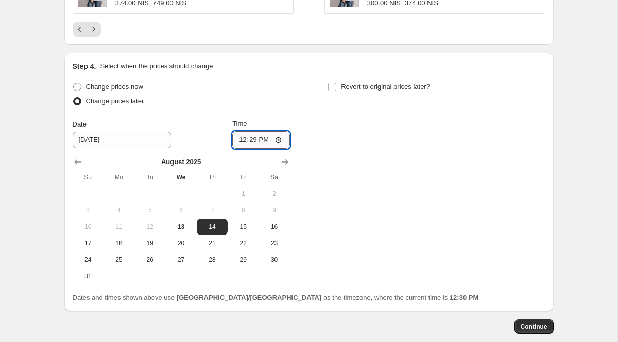
click at [262, 142] on input "12:29" at bounding box center [261, 140] width 58 height 18
click at [256, 142] on input "12:29" at bounding box center [261, 140] width 58 height 18
click at [252, 140] on input "12:29" at bounding box center [261, 140] width 58 height 18
type input "09:00"
click at [312, 165] on div "Change prices now Change prices later Date [DATE] Time 09:00 [DATE] Su Mo Tu We…" at bounding box center [309, 182] width 473 height 205
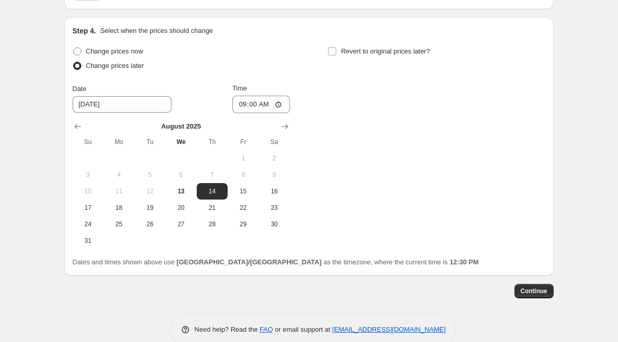
scroll to position [879, 0]
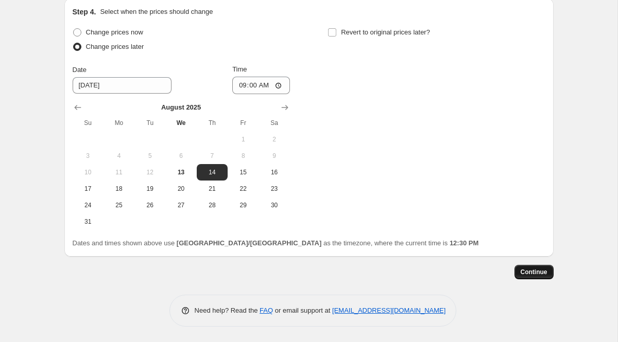
click at [529, 273] on span "Continue" at bounding box center [534, 272] width 27 height 8
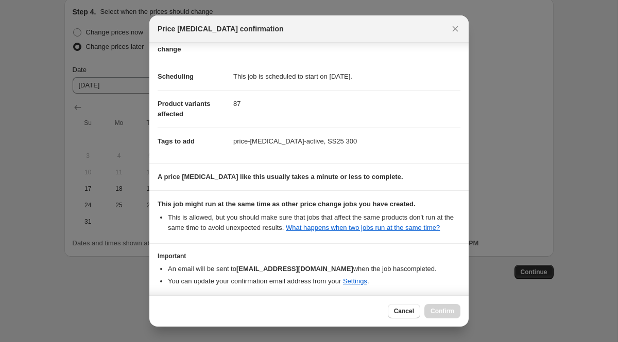
scroll to position [116, 0]
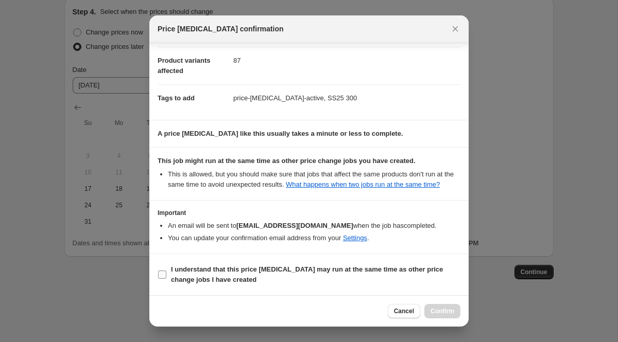
click at [161, 274] on input "I understand that this price [MEDICAL_DATA] may run at the same time as other p…" at bounding box center [162, 275] width 8 height 8
checkbox input "true"
click at [448, 309] on span "Confirm" at bounding box center [442, 311] width 24 height 8
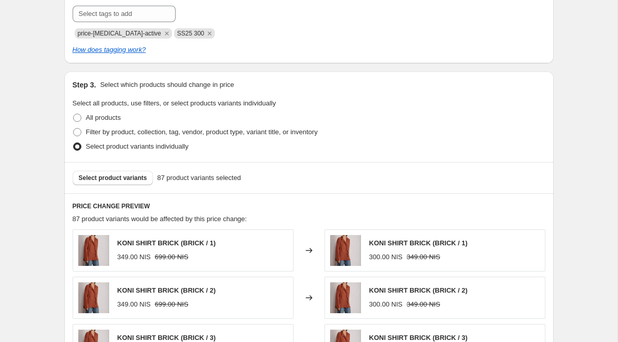
scroll to position [76, 0]
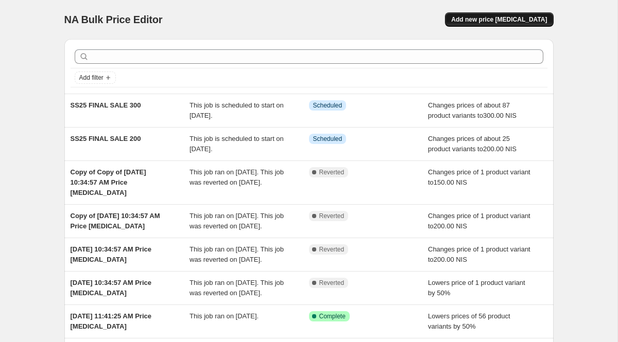
click at [464, 18] on button "Add new price [MEDICAL_DATA]" at bounding box center [499, 19] width 108 height 14
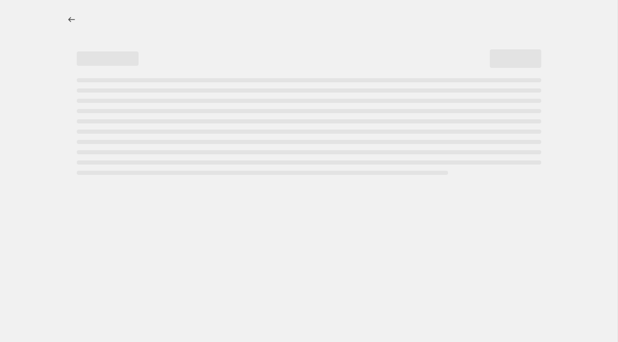
select select "percentage"
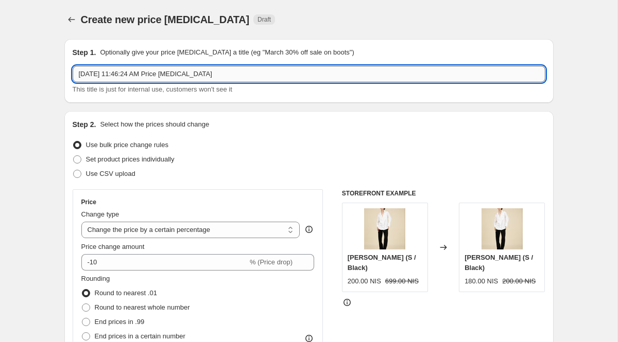
click at [187, 76] on input "[DATE] 11:46:24 AM Price [MEDICAL_DATA]" at bounding box center [309, 74] width 473 height 16
click at [222, 79] on input "[DATE] 11:46:24 AM Price [MEDICAL_DATA]" at bounding box center [309, 74] width 473 height 16
drag, startPoint x: 222, startPoint y: 79, endPoint x: 131, endPoint y: 83, distance: 91.3
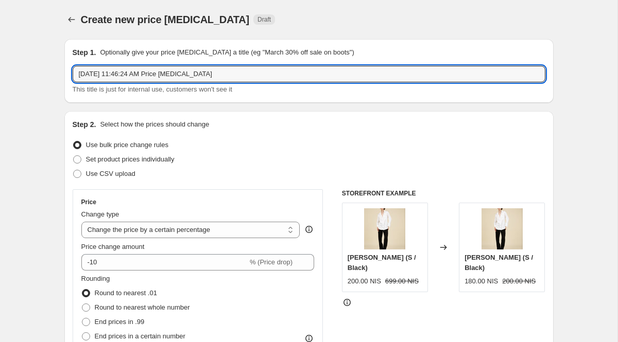
click at [131, 84] on div "[DATE] 11:46:24 AM Price [MEDICAL_DATA] This title is just for internal use, cu…" at bounding box center [309, 80] width 473 height 29
type input "A"
type input "S"
